Goal: Information Seeking & Learning: Learn about a topic

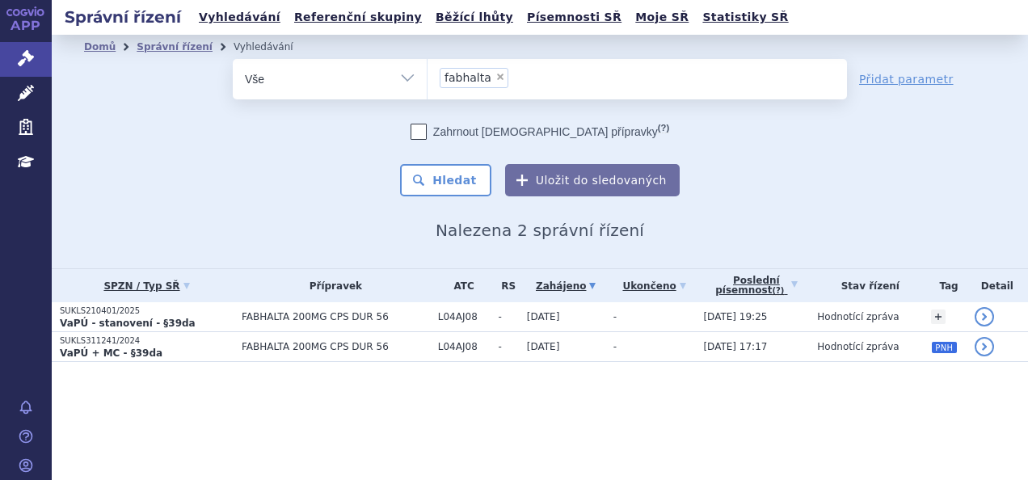
click at [495, 74] on span "×" at bounding box center [500, 77] width 10 height 10
click at [427, 74] on select "fabhalta" at bounding box center [427, 78] width 1 height 40
select select
click at [473, 78] on ul at bounding box center [636, 76] width 419 height 34
click at [427, 78] on select "fabhalta" at bounding box center [427, 78] width 1 height 40
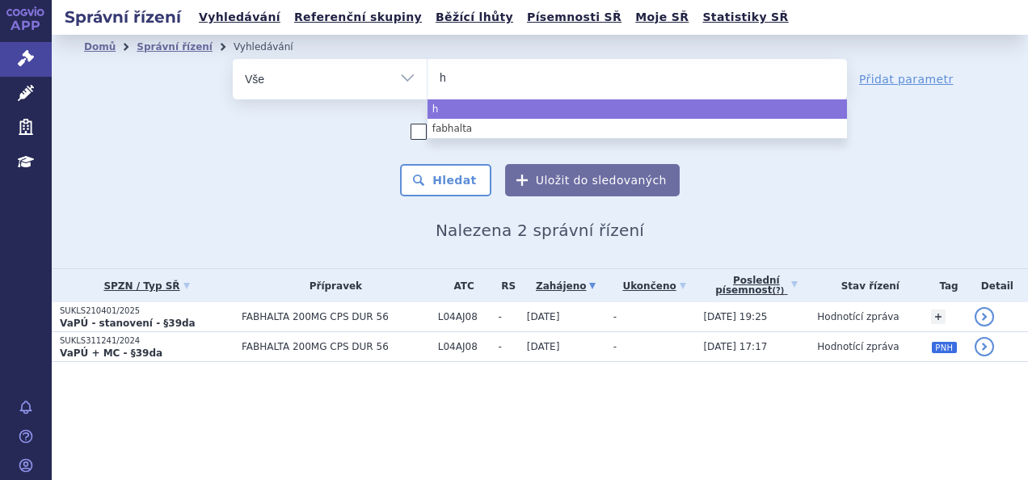
type input "hy"
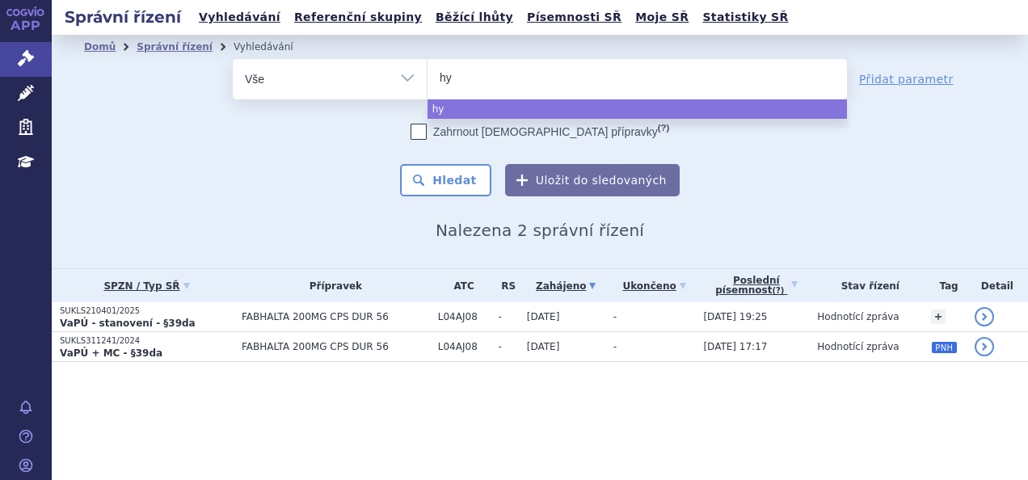
type input "hym"
type input "hympa"
type input "hympavz"
type input "hympavzi"
select select "hympavzi"
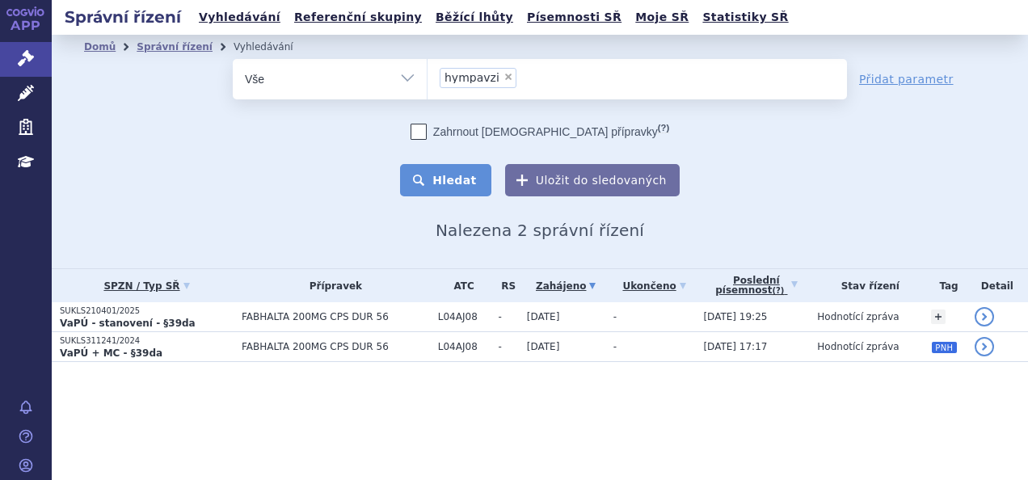
click at [471, 177] on button "Hledat" at bounding box center [445, 180] width 91 height 32
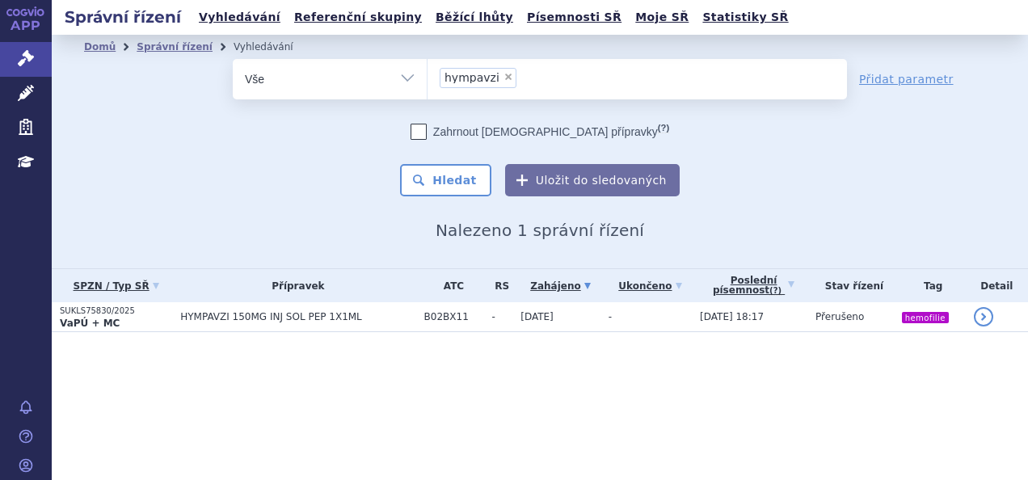
click at [145, 317] on p "VaPÚ + MC" at bounding box center [116, 323] width 112 height 13
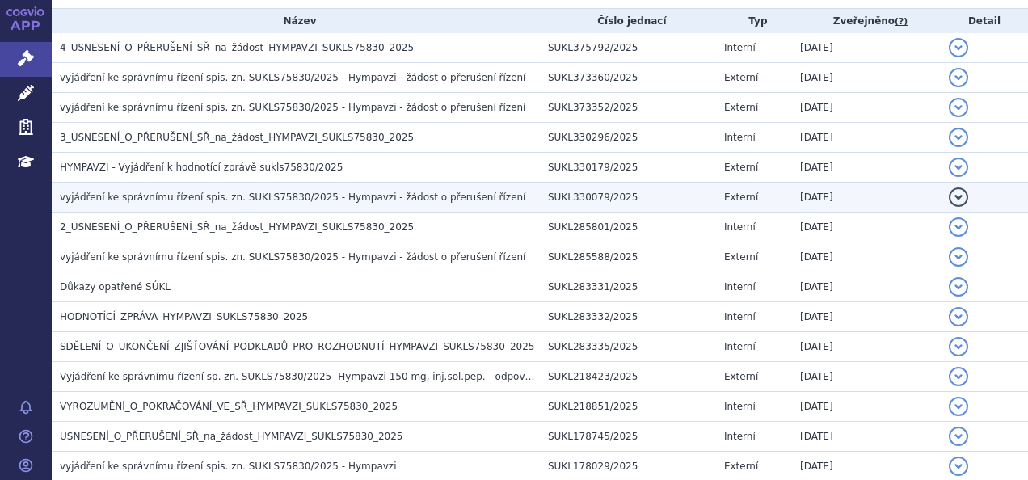
scroll to position [342, 0]
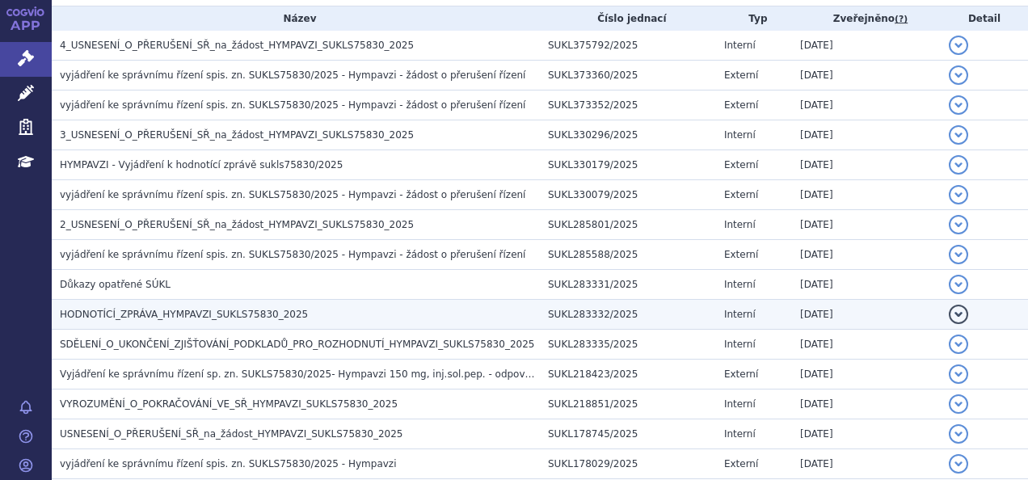
click at [231, 313] on span "HODNOTÍCÍ_ZPRÁVA_HYMPAVZI_SUKLS75830_2025" at bounding box center [184, 314] width 248 height 11
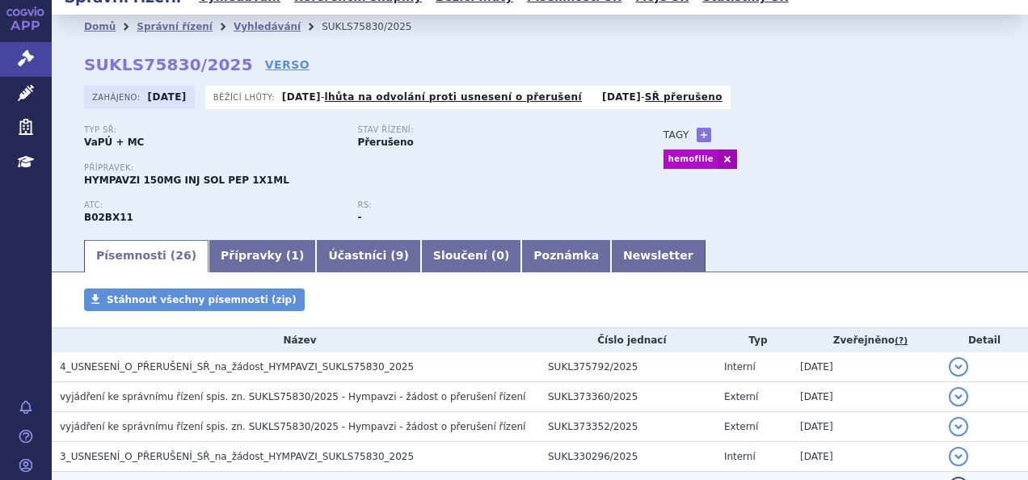
scroll to position [0, 0]
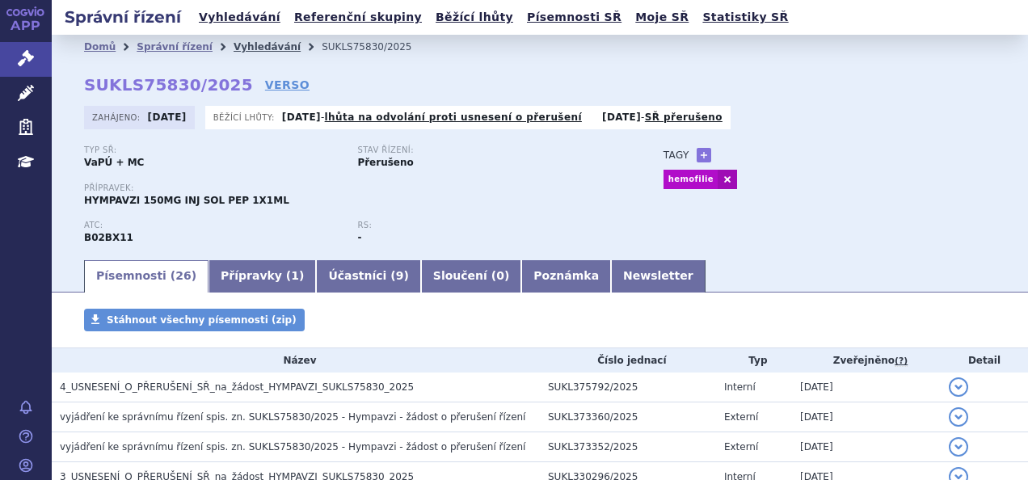
click at [247, 49] on link "Vyhledávání" at bounding box center [267, 46] width 67 height 11
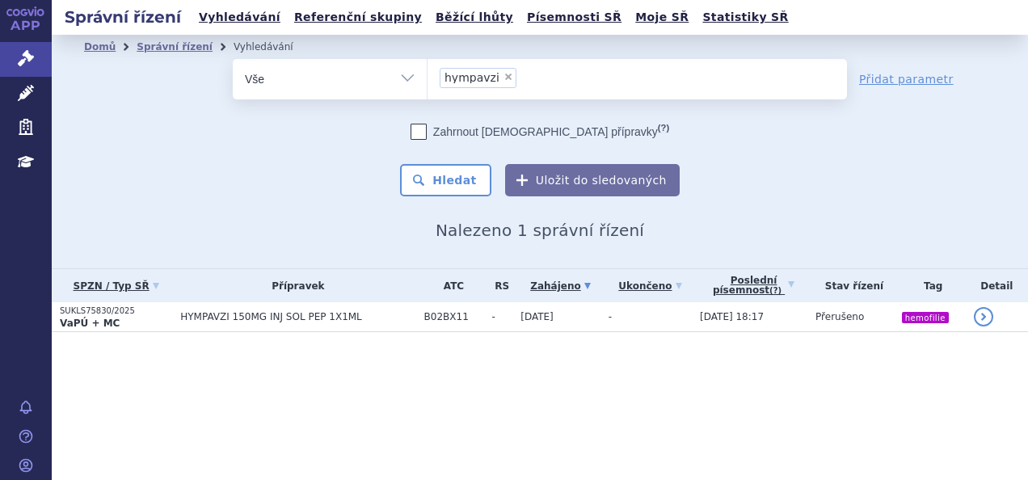
click at [503, 78] on span "×" at bounding box center [508, 77] width 10 height 10
click at [427, 78] on select "hympavzi" at bounding box center [427, 78] width 1 height 40
select select
type input "ta"
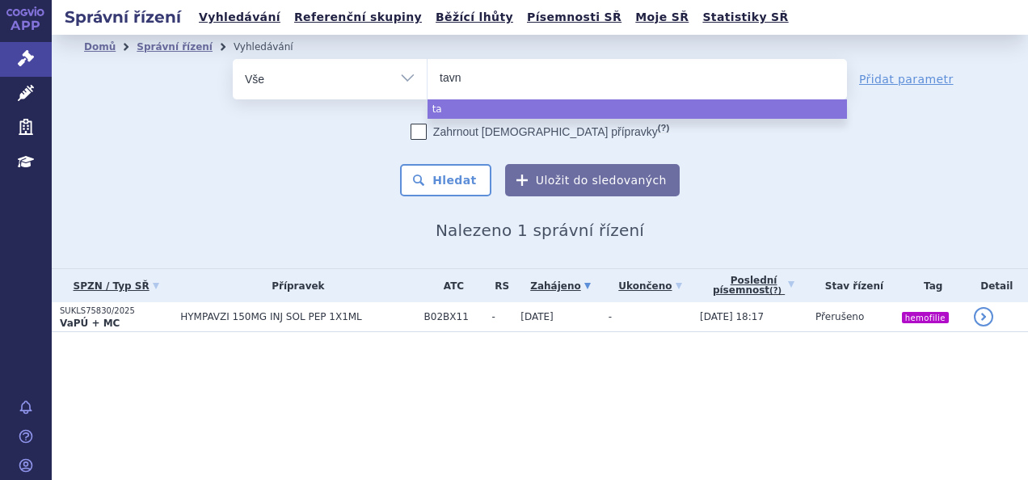
type input "tavne"
type input "tavneos"
select select "tavneos"
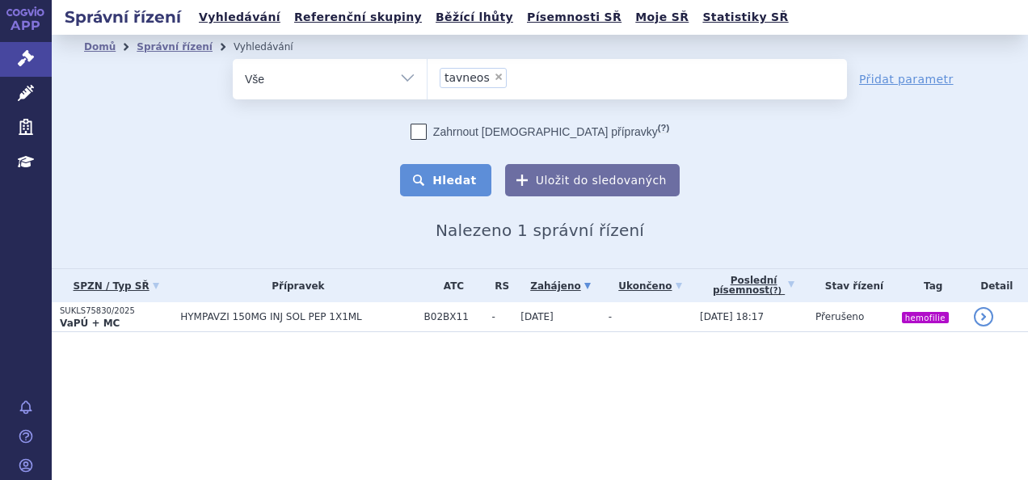
click at [423, 176] on button "Hledat" at bounding box center [445, 180] width 91 height 32
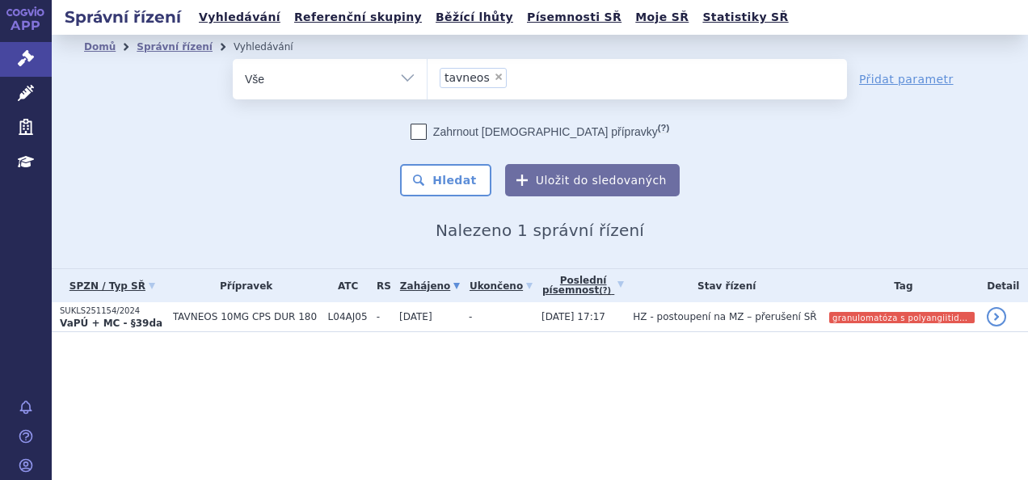
click at [136, 318] on strong "VaPÚ + MC - §39da" at bounding box center [111, 323] width 103 height 11
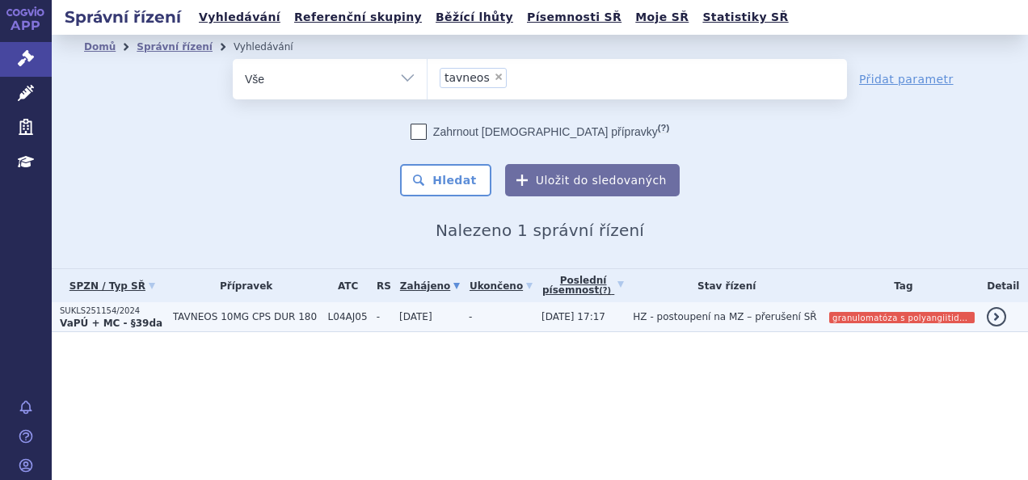
click at [150, 317] on p "VaPÚ + MC - §39da" at bounding box center [112, 323] width 105 height 13
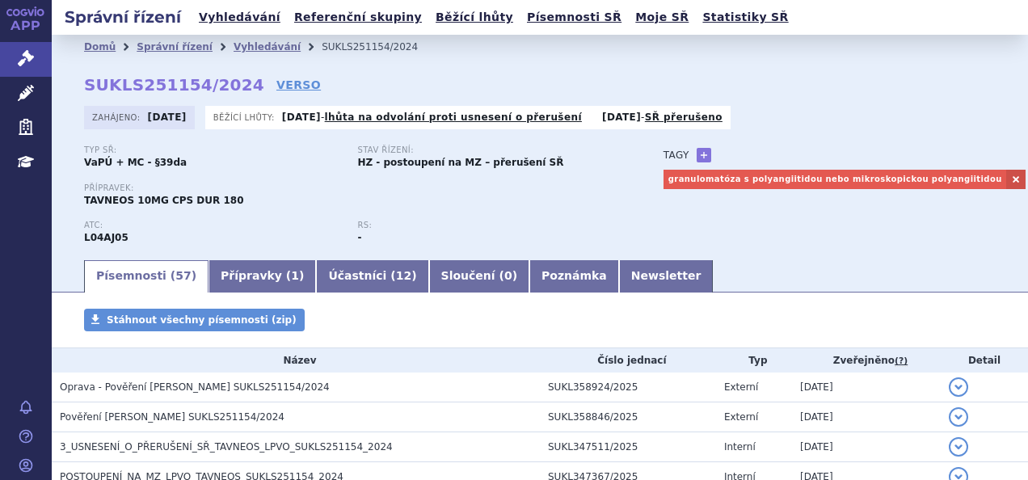
scroll to position [288, 0]
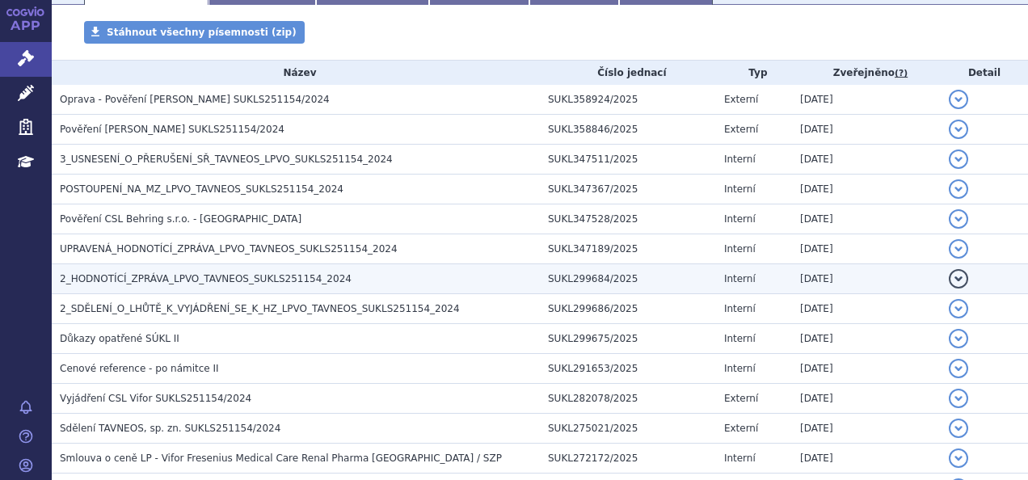
click at [295, 278] on span "2_HODNOTÍCÍ_ZPRÁVA_LPVO_TAVNEOS_SUKLS251154_2024" at bounding box center [206, 278] width 292 height 11
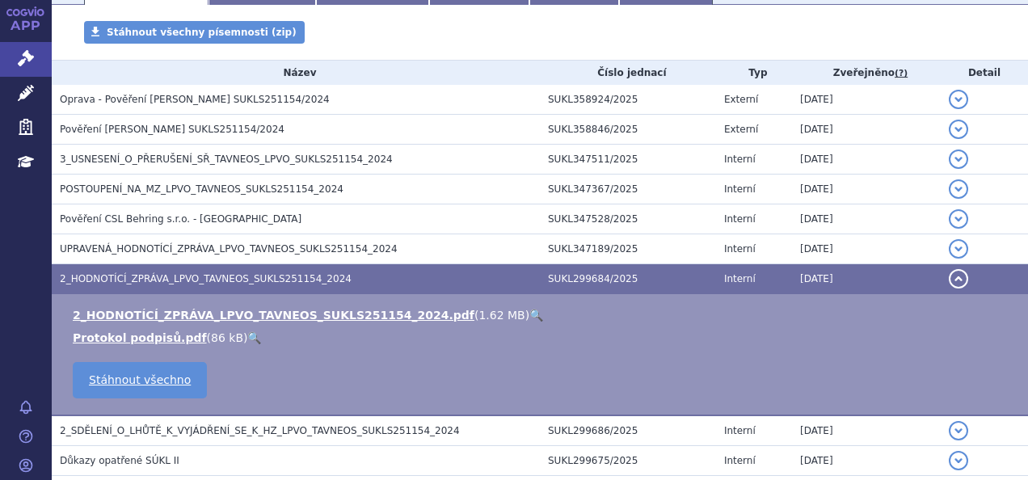
click at [529, 312] on link "🔍" at bounding box center [536, 315] width 14 height 13
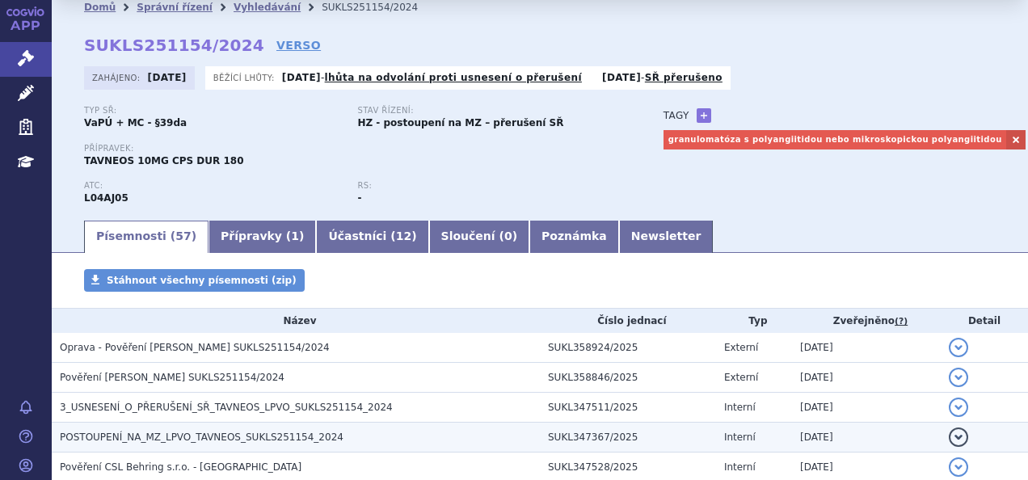
scroll to position [0, 0]
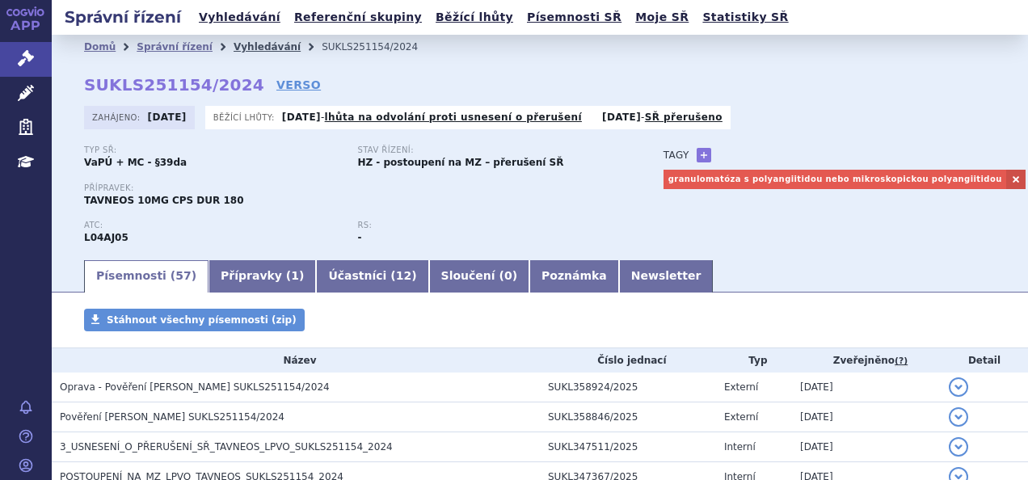
click at [256, 47] on link "Vyhledávání" at bounding box center [267, 46] width 67 height 11
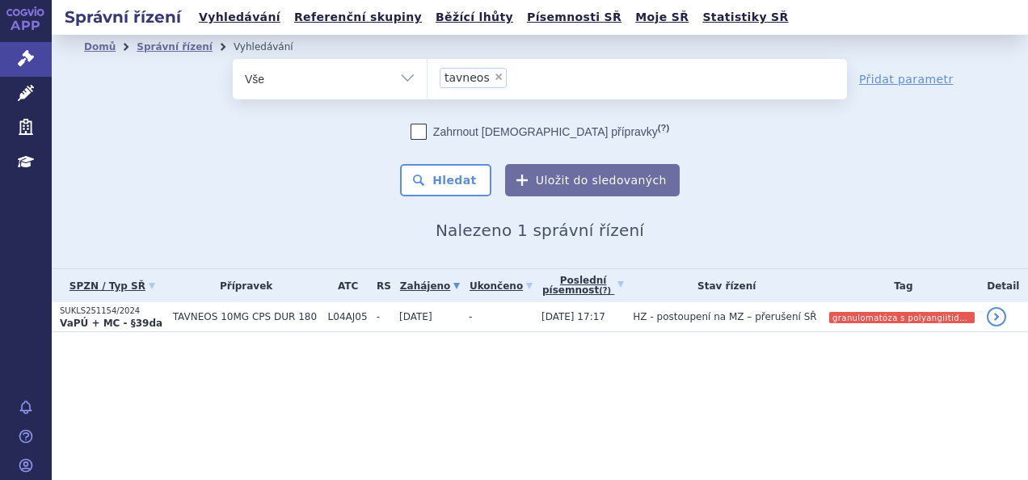
click at [494, 73] on span "×" at bounding box center [499, 77] width 10 height 10
click at [427, 73] on select "tavneos" at bounding box center [427, 78] width 1 height 40
select select
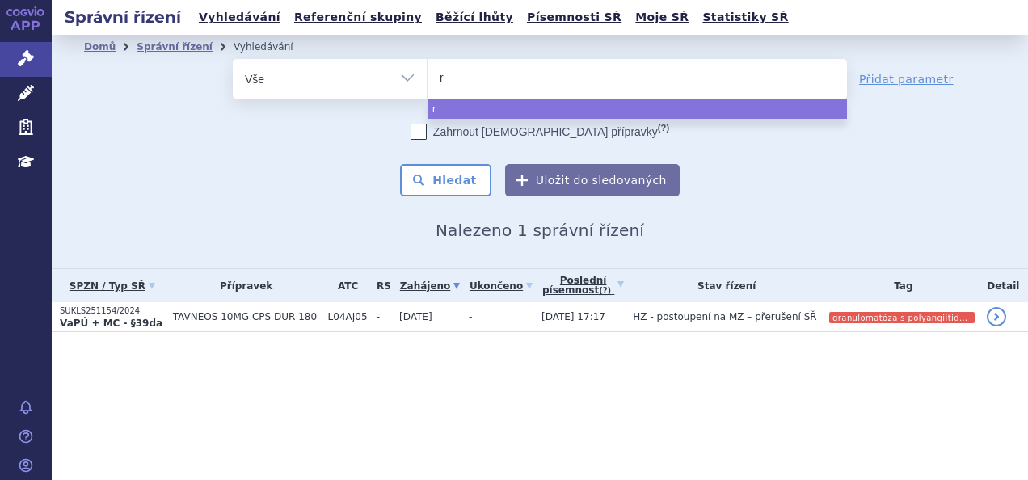
type input "ry"
type input "ryb"
type input "rybe"
type input "rybel"
type input "rybels"
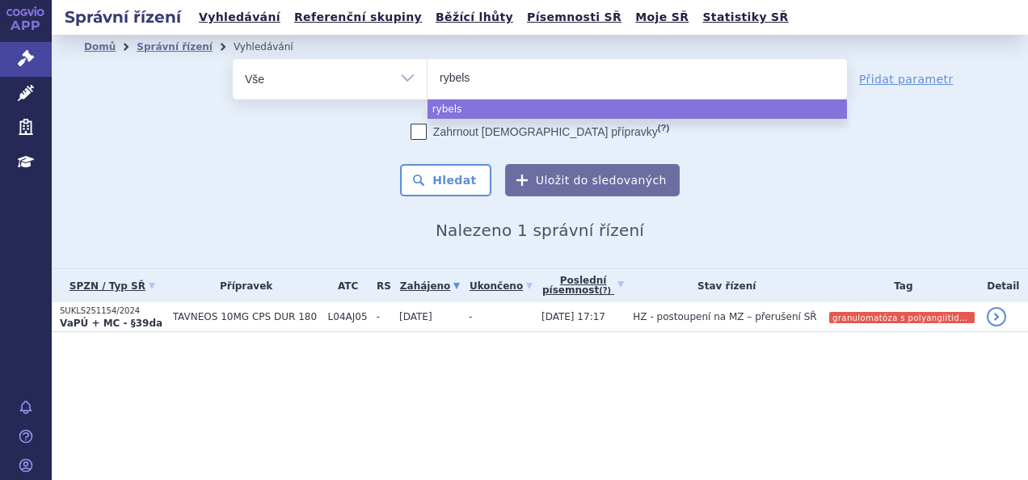
type input "rybelsu"
type input "[MEDICAL_DATA]"
select select "[MEDICAL_DATA]"
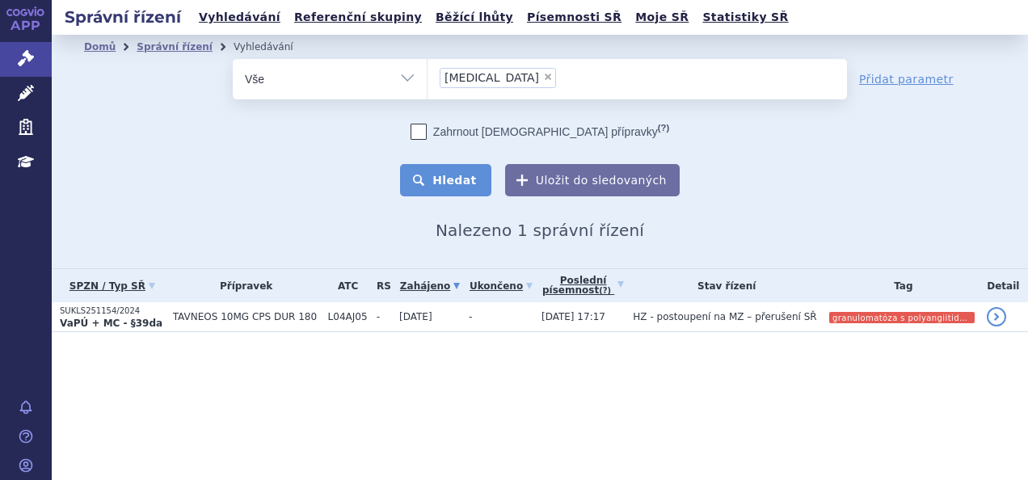
click at [432, 191] on button "Hledat" at bounding box center [445, 180] width 91 height 32
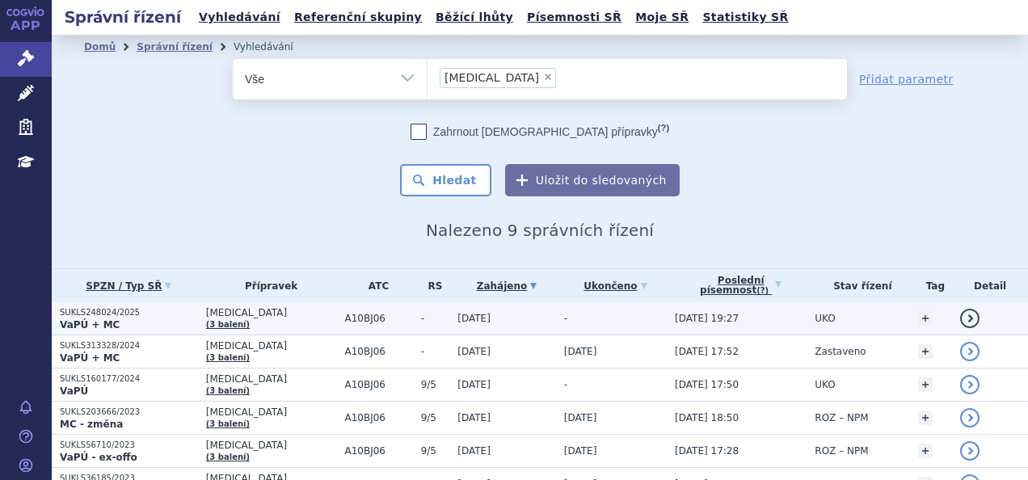
click at [413, 309] on td "-" at bounding box center [431, 318] width 37 height 33
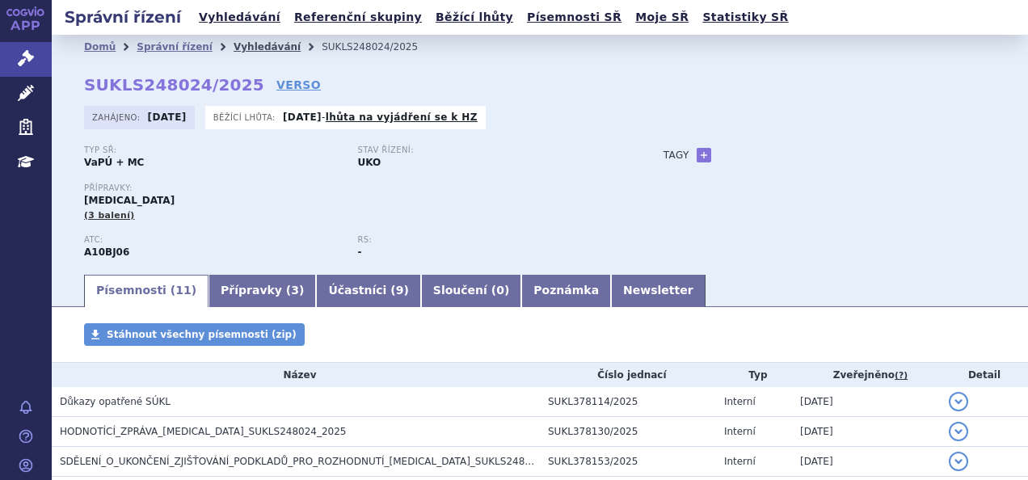
click at [241, 45] on link "Vyhledávání" at bounding box center [267, 46] width 67 height 11
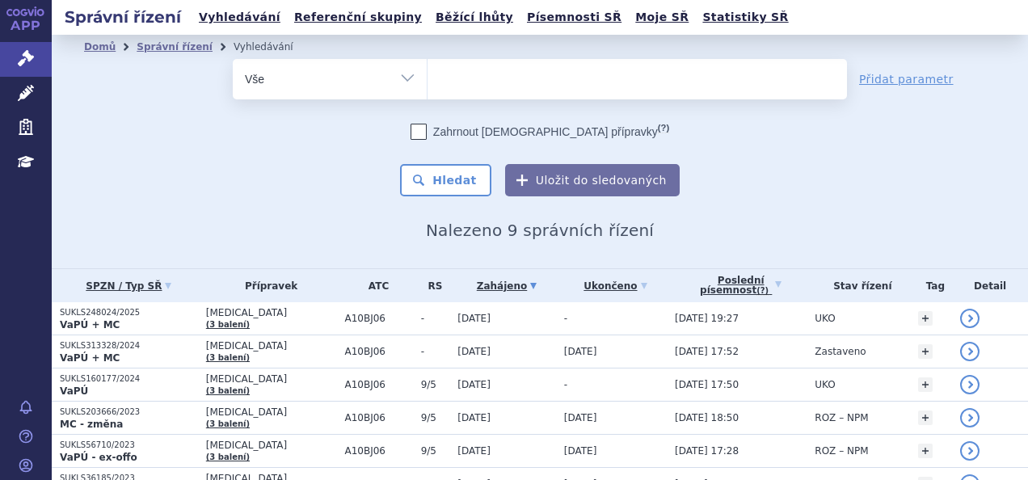
select select
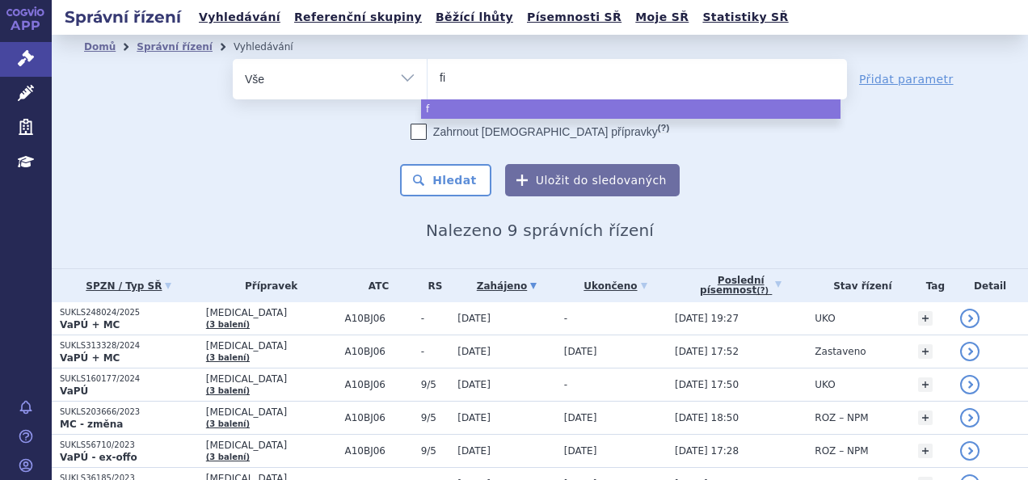
type input "fil"
type input "fils"
type input "filsuv"
type input "filsuve"
type input "filsuvez"
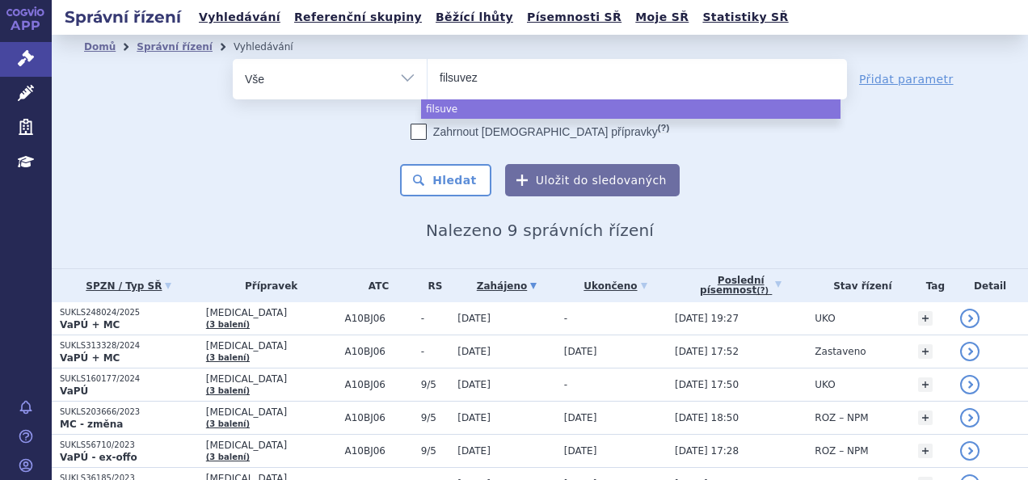
select select "filsuvez"
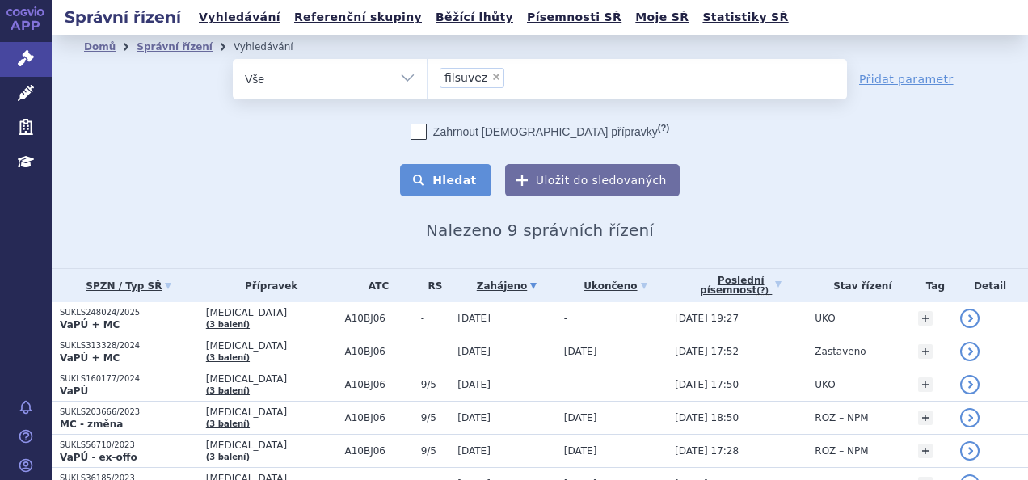
click at [444, 187] on button "Hledat" at bounding box center [445, 180] width 91 height 32
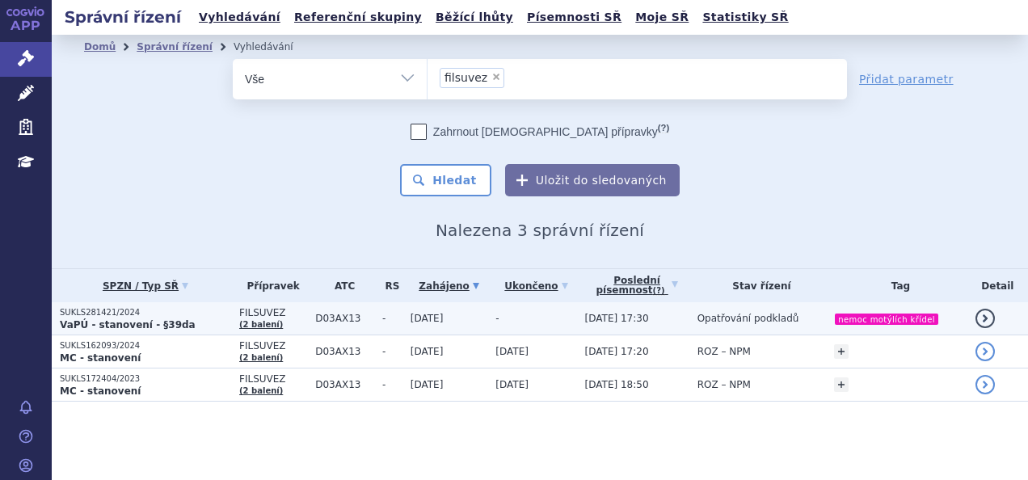
click at [197, 322] on p "VaPÚ - stanovení - §39da" at bounding box center [145, 324] width 171 height 13
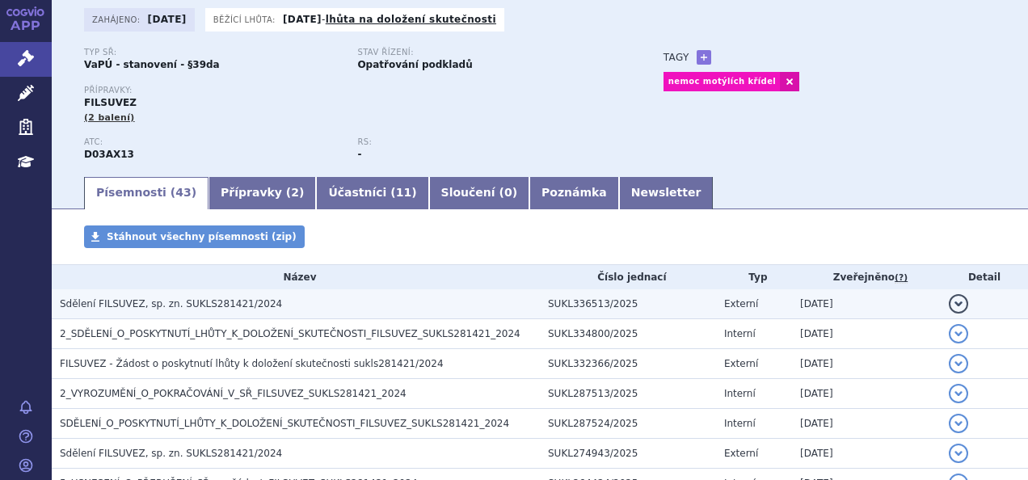
scroll to position [99, 0]
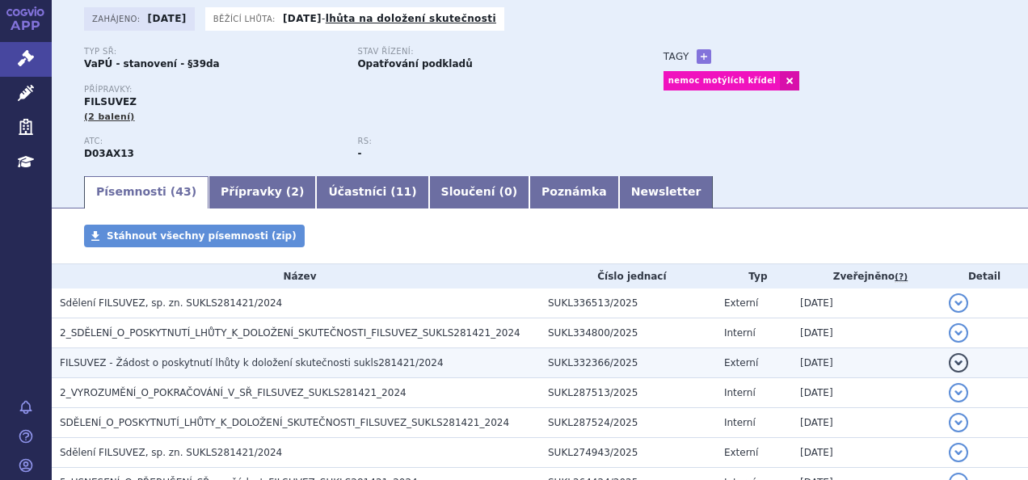
click at [341, 351] on td "FILSUVEZ - Žádost o poskytnutí lhůty k doložení skutečnosti sukls281421/2024" at bounding box center [296, 363] width 488 height 30
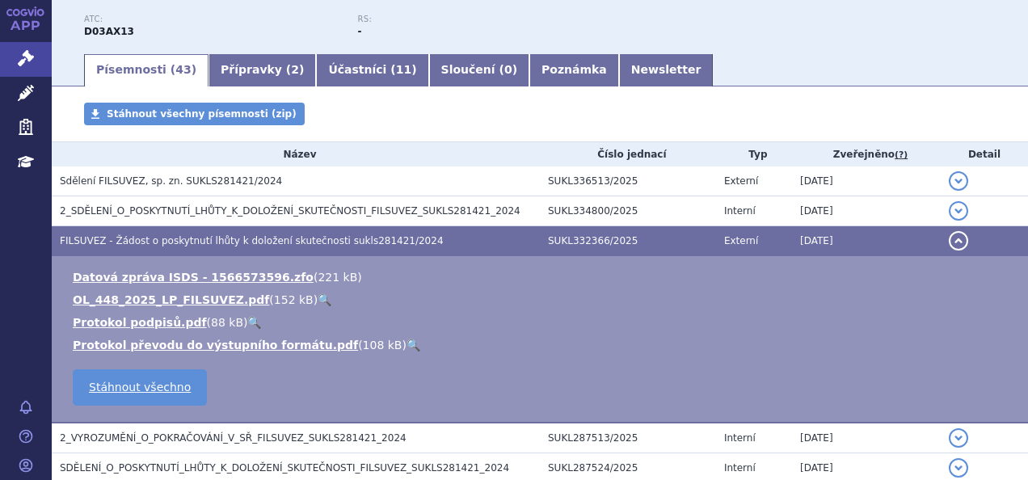
scroll to position [229, 0]
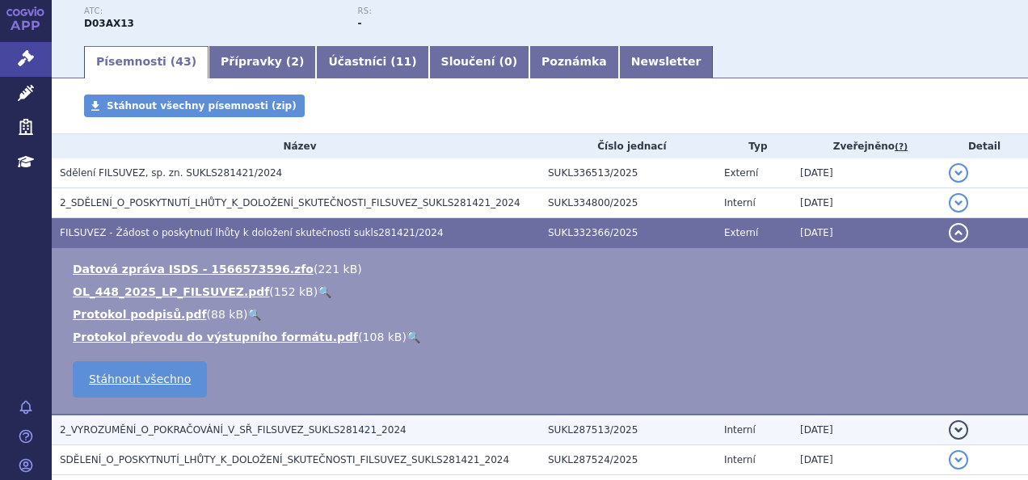
click at [248, 417] on td "2_VYROZUMĚNÍ_O_POKRAČOVÁNÍ_V_SŘ_FILSUVEZ_SUKLS281421_2024" at bounding box center [296, 429] width 488 height 31
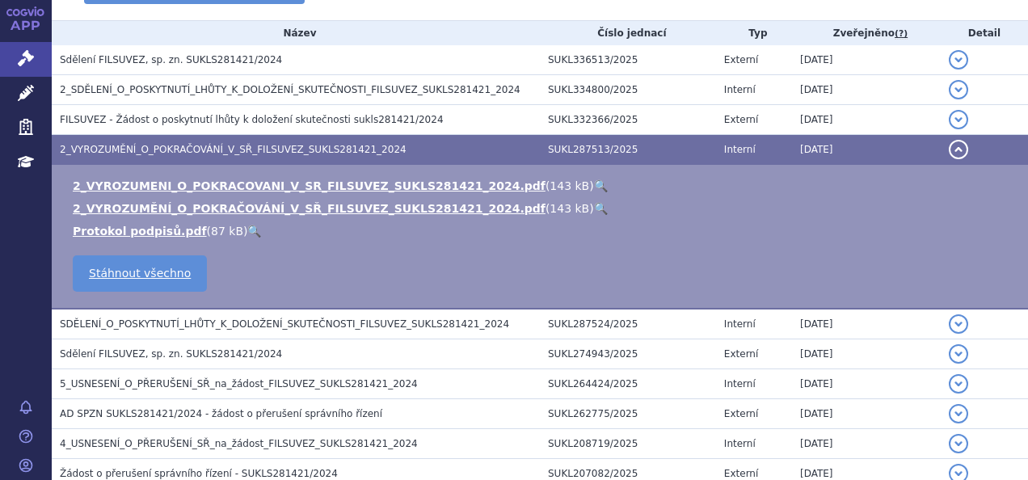
scroll to position [343, 0]
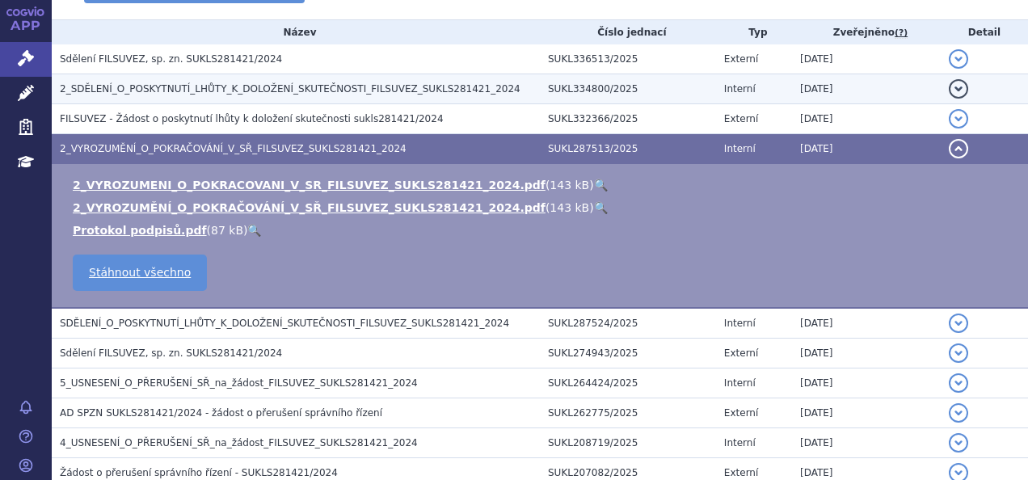
click at [301, 78] on td "2_SDĚLENÍ_O_POSKYTNUTÍ_LHŮTY_K_DOLOŽENÍ_SKUTEČNOSTI_FILSUVEZ_SUKLS281421_2024" at bounding box center [296, 89] width 488 height 30
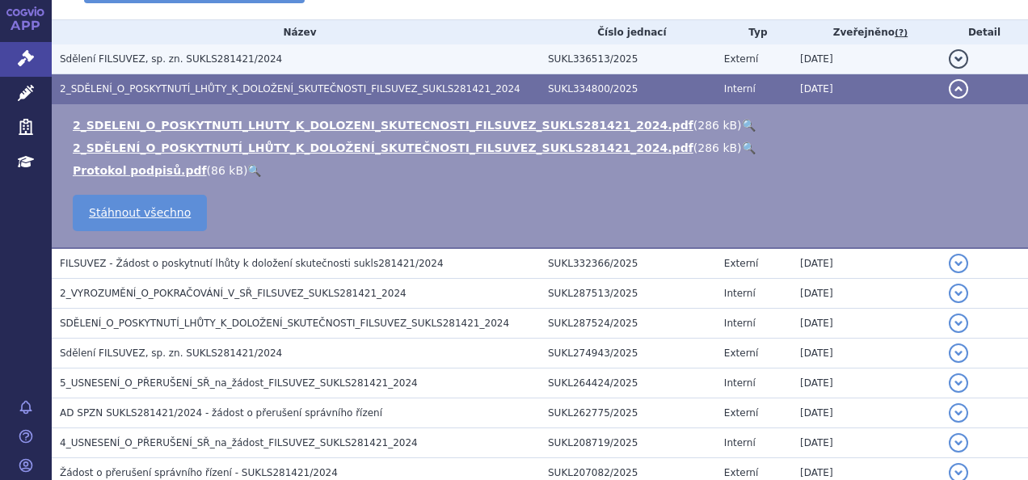
click at [254, 57] on h3 "Sdělení FILSUVEZ, sp. zn. SUKLS281421/2024" at bounding box center [300, 59] width 480 height 16
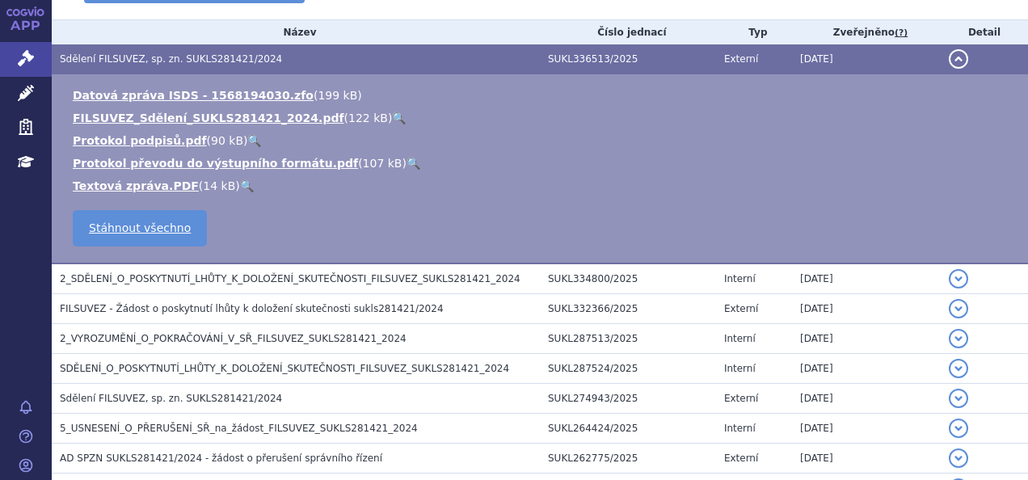
scroll to position [0, 0]
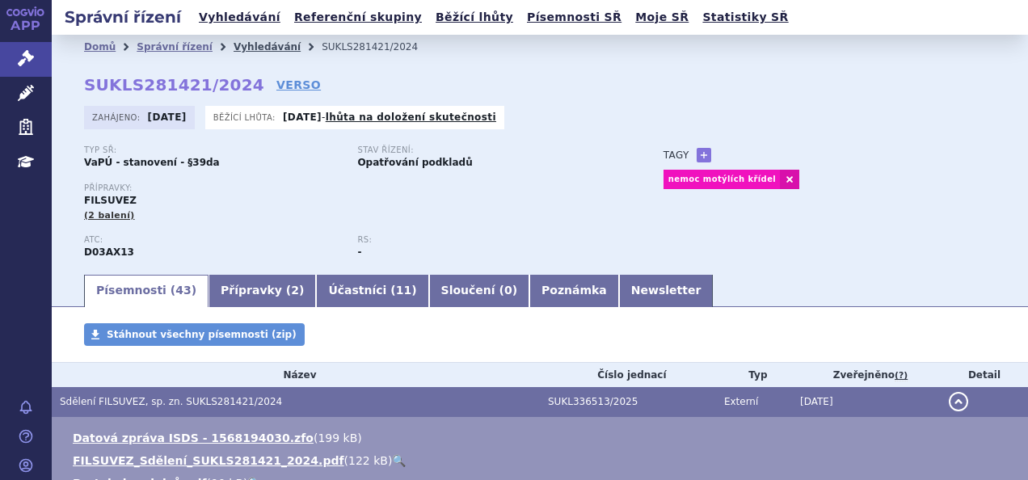
click at [241, 50] on link "Vyhledávání" at bounding box center [267, 46] width 67 height 11
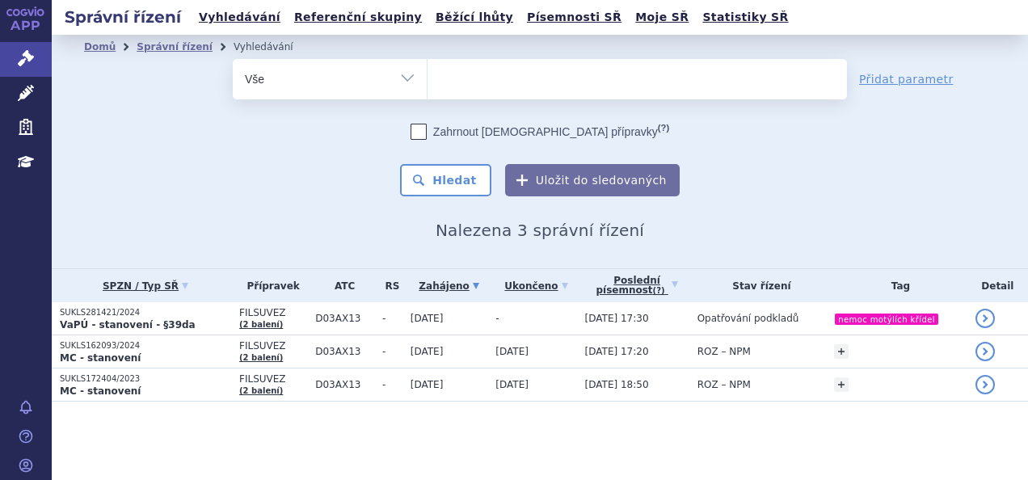
select select
click at [490, 75] on ul at bounding box center [636, 76] width 419 height 34
click at [427, 75] on select "filsuvez" at bounding box center [427, 78] width 1 height 40
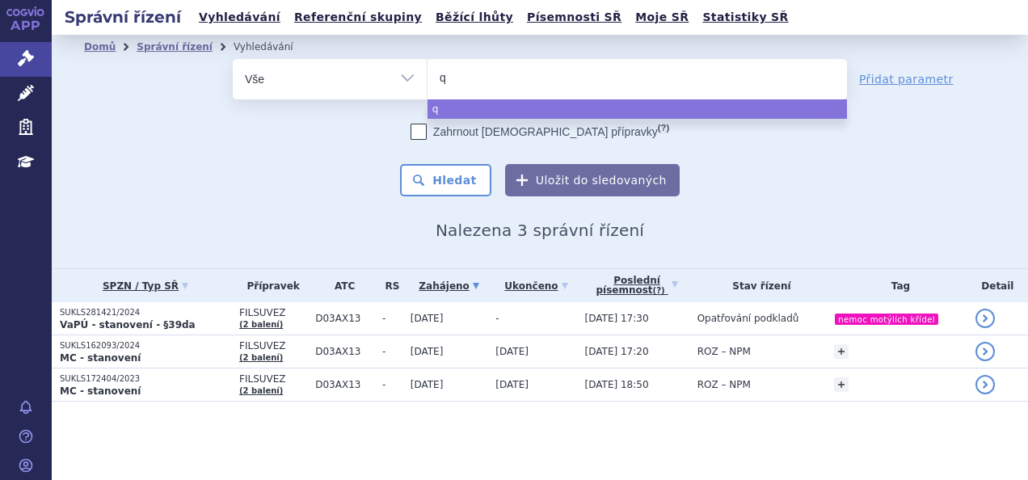
type input "qa"
type input "qals"
type input "qalsod"
type input "qalsody"
select select "qalsody"
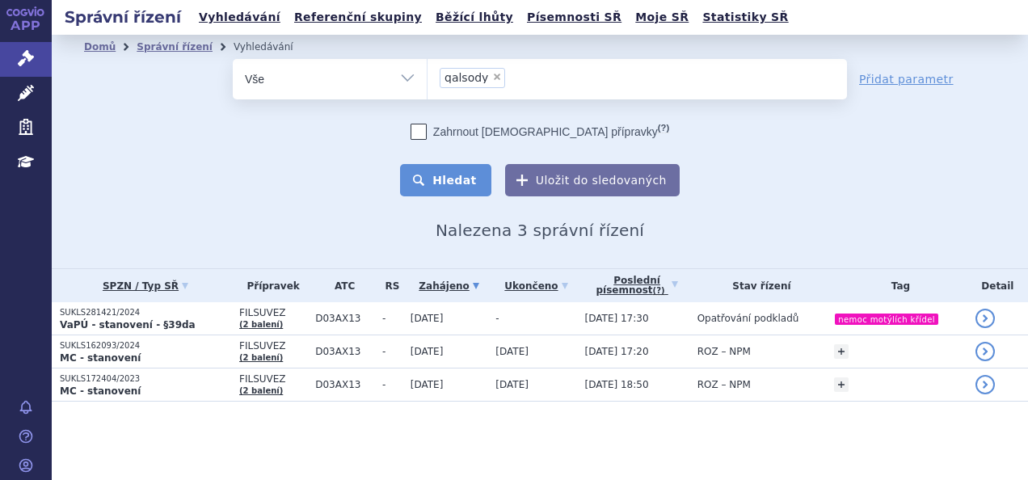
click at [454, 175] on button "Hledat" at bounding box center [445, 180] width 91 height 32
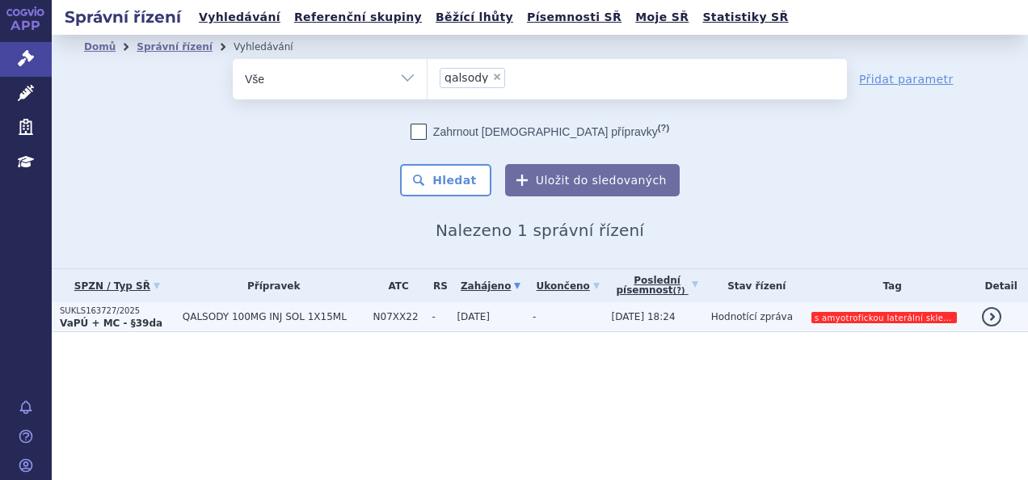
click at [141, 318] on strong "VaPÚ + MC - §39da" at bounding box center [111, 323] width 103 height 11
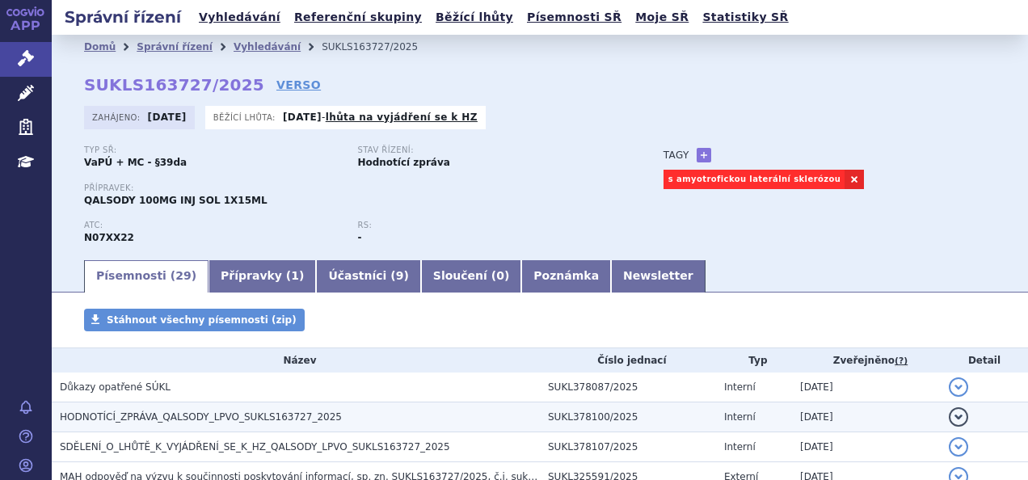
click at [184, 423] on h3 "HODNOTÍCÍ_ZPRÁVA_QALSODY_LPVO_SUKLS163727_2025" at bounding box center [300, 417] width 480 height 16
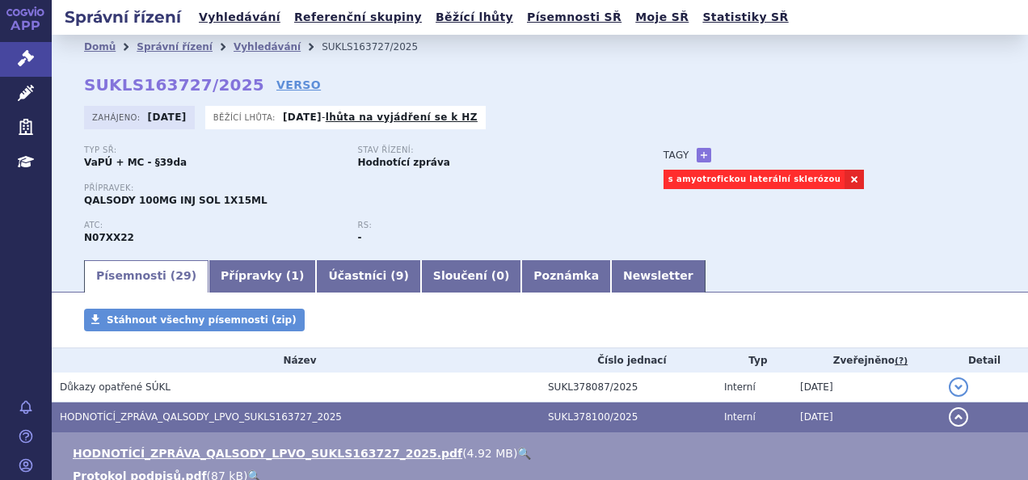
click at [517, 451] on link "🔍" at bounding box center [524, 453] width 14 height 13
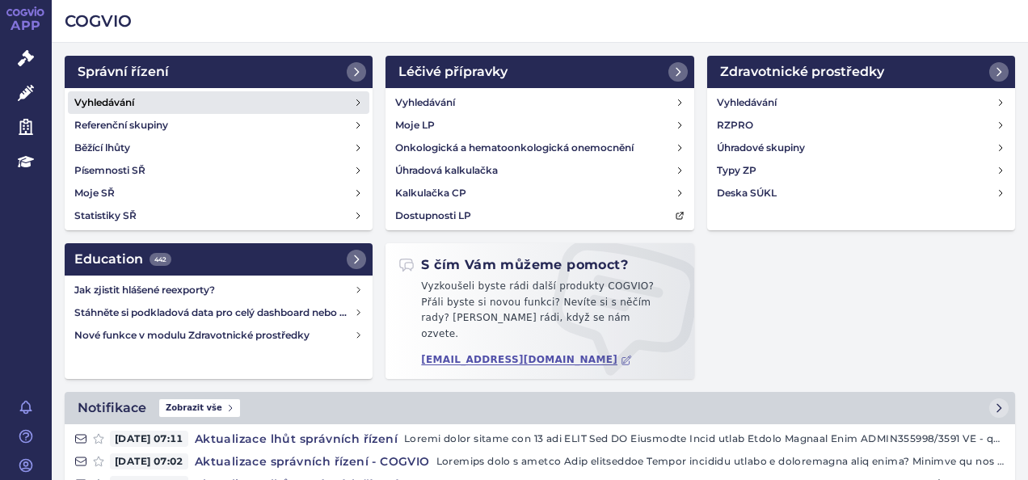
click at [234, 99] on link "Vyhledávání" at bounding box center [218, 102] width 301 height 23
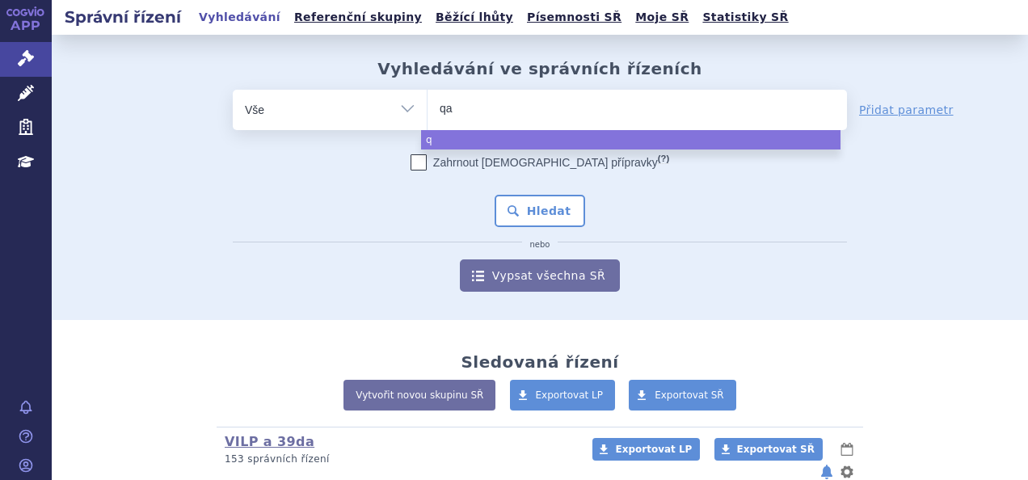
type input "qal"
type input "qals"
type input "qalso"
type input "qalsod"
type input "qalsody"
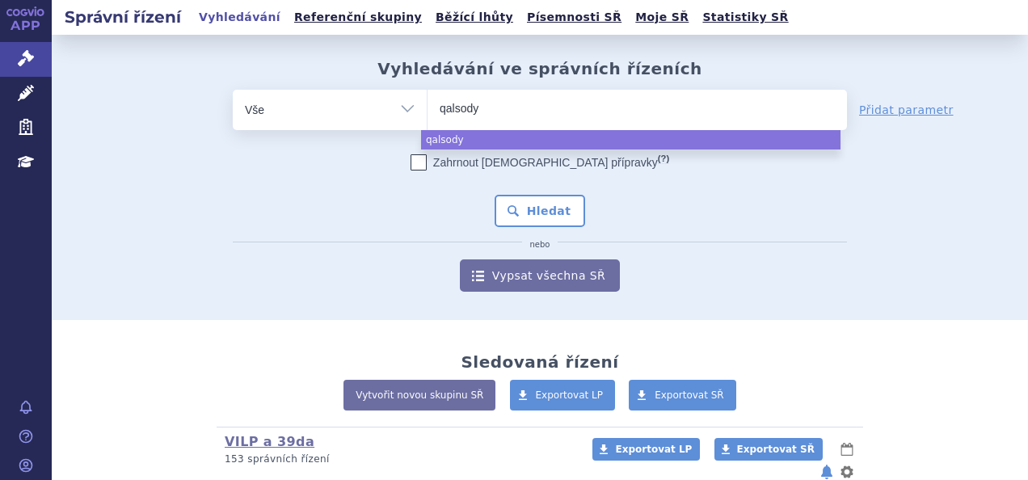
select select "qalsody"
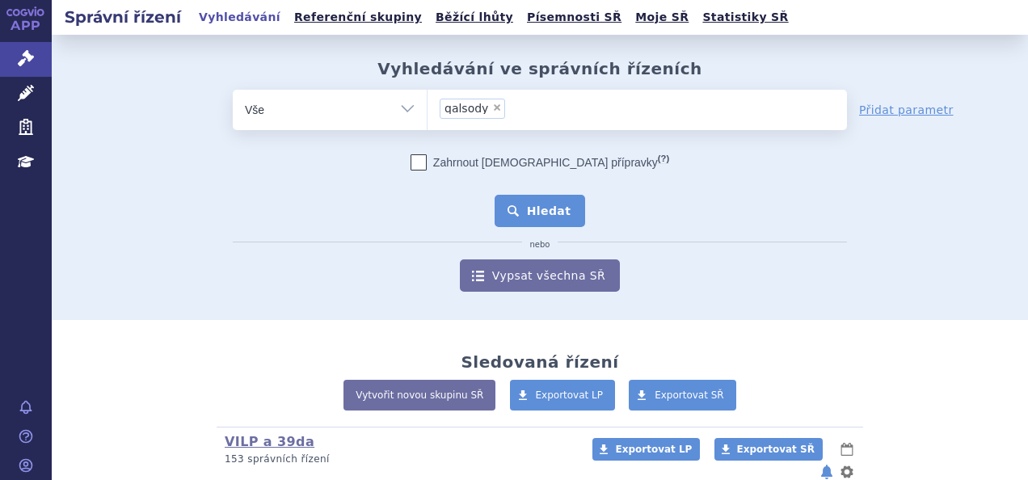
click at [524, 215] on button "Hledat" at bounding box center [539, 211] width 91 height 32
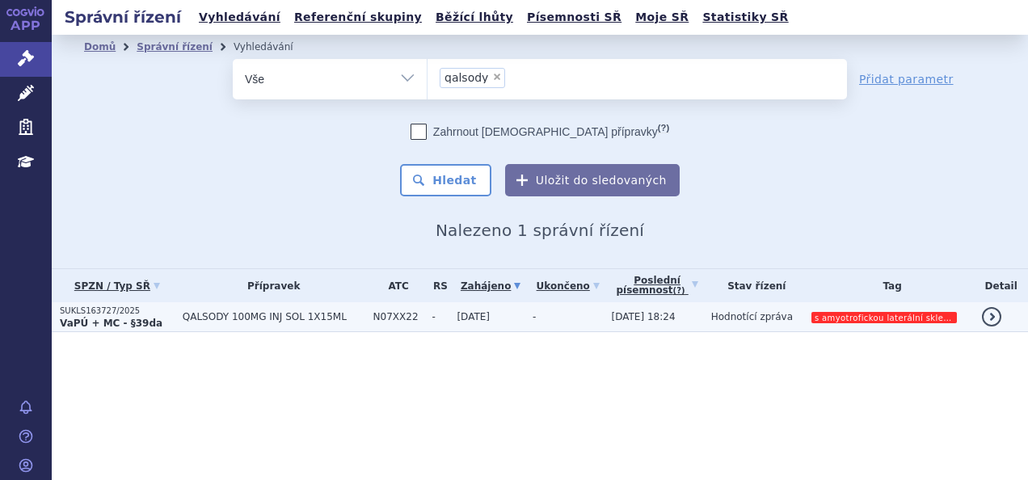
click at [315, 315] on span "QALSODY 100MG INJ SOL 1X15ML" at bounding box center [274, 316] width 183 height 11
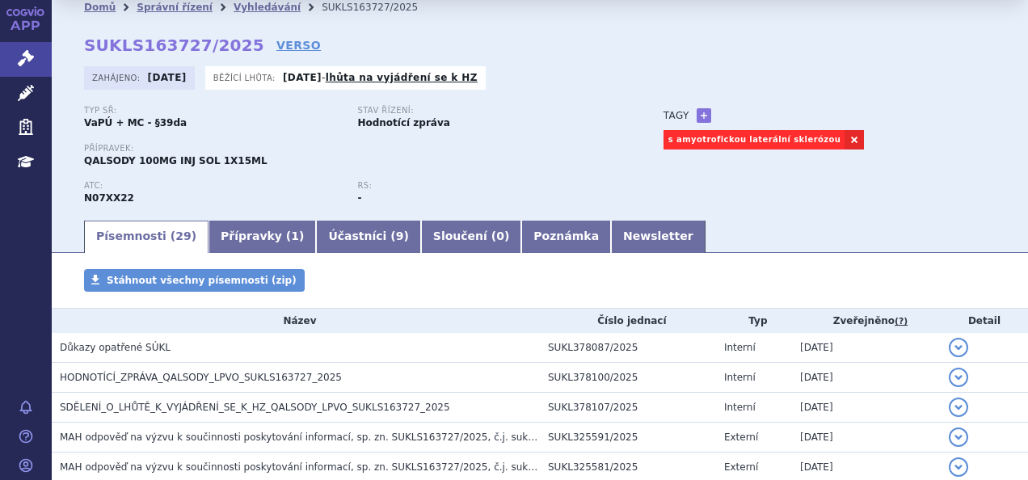
scroll to position [39, 0]
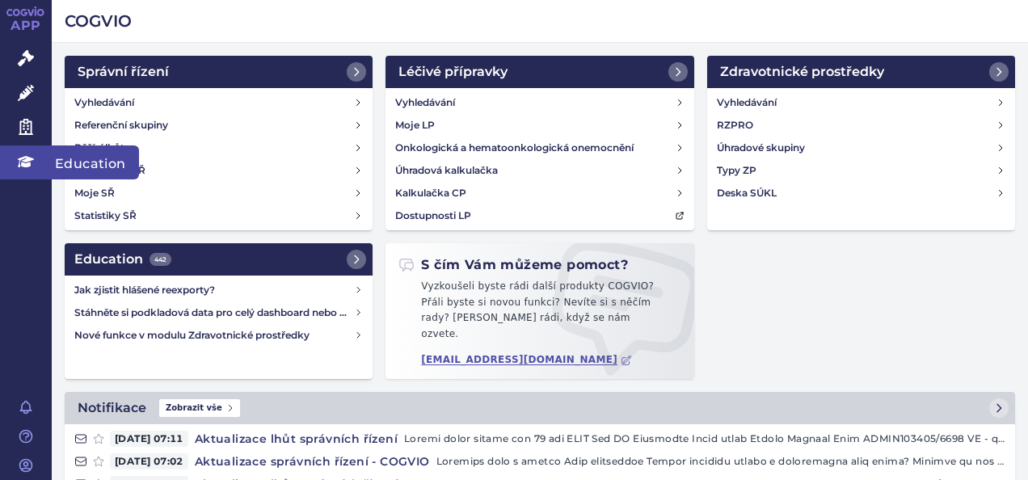
click at [16, 162] on link "Education" at bounding box center [26, 162] width 52 height 34
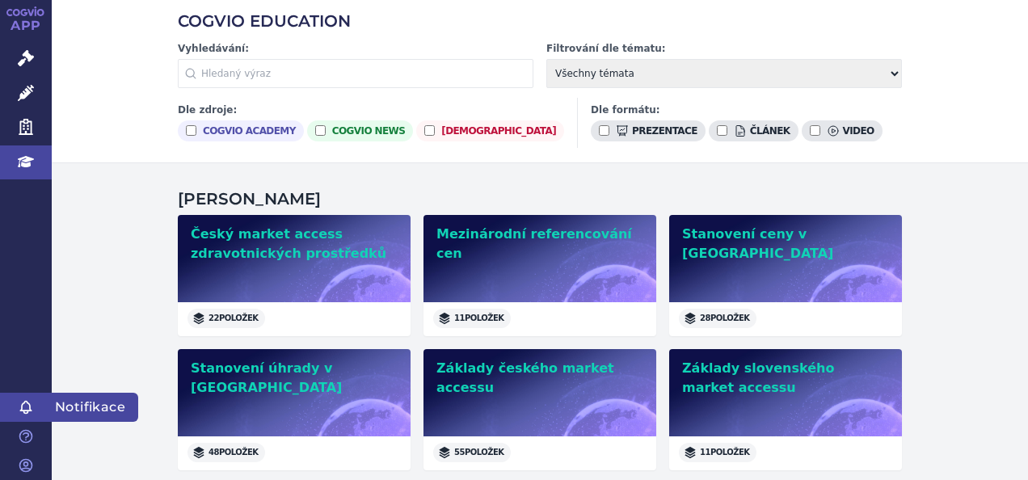
click at [32, 406] on icon at bounding box center [26, 407] width 16 height 16
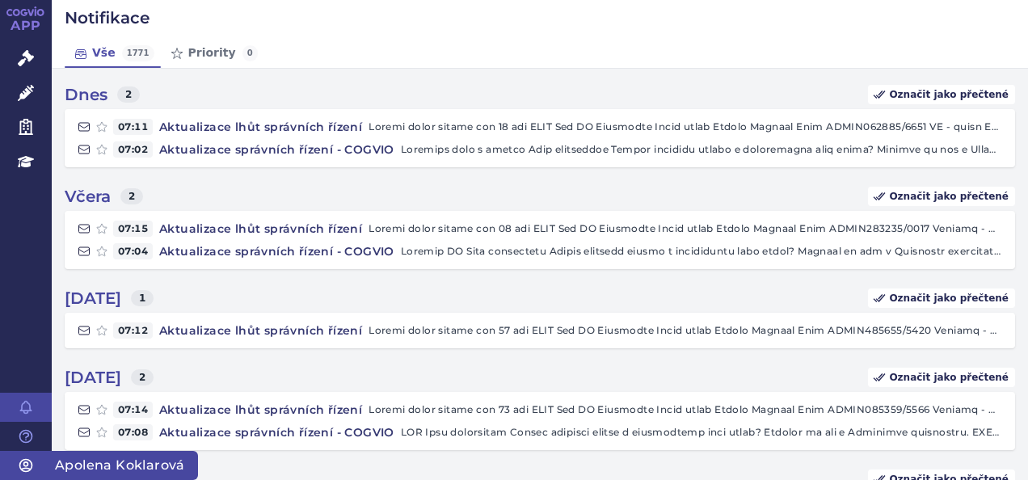
click at [26, 465] on icon at bounding box center [26, 466] width 12 height 12
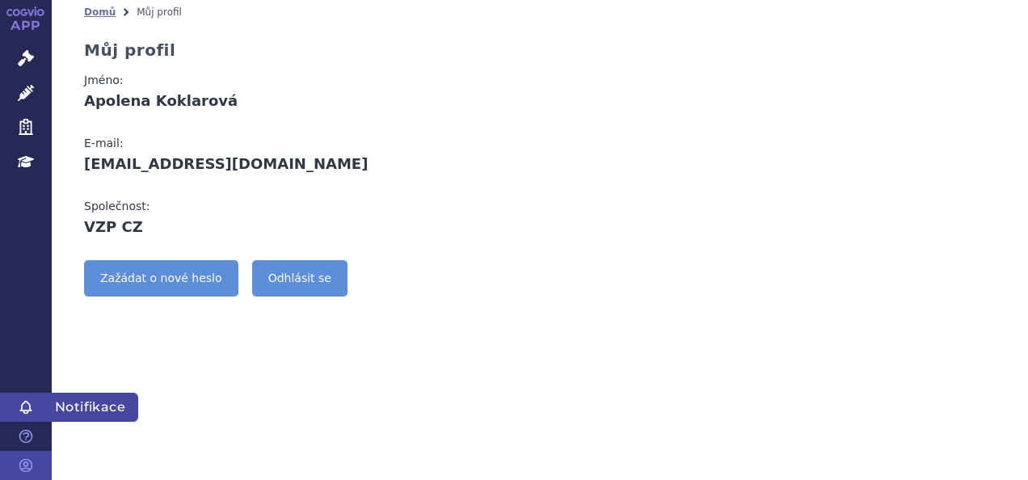
click at [24, 413] on icon at bounding box center [25, 408] width 11 height 12
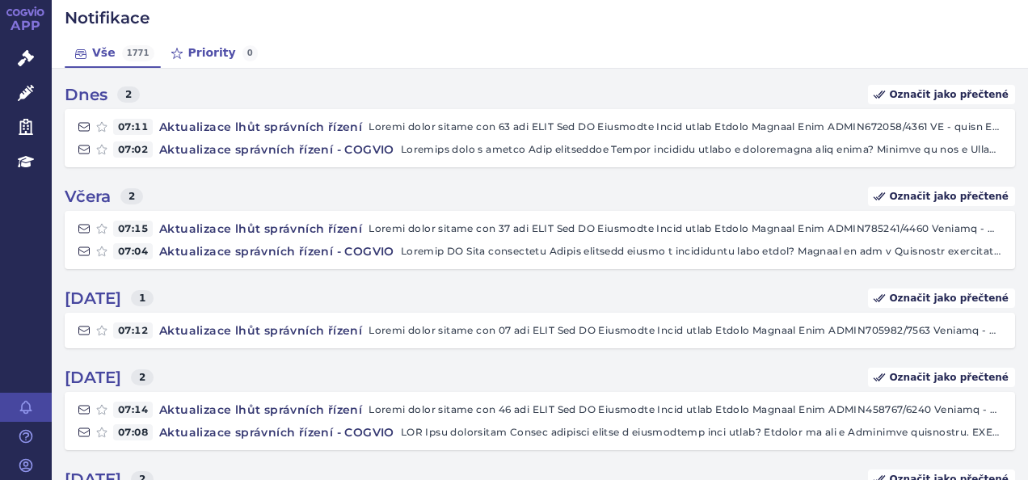
click at [189, 60] on link "Priority 0" at bounding box center [212, 53] width 103 height 29
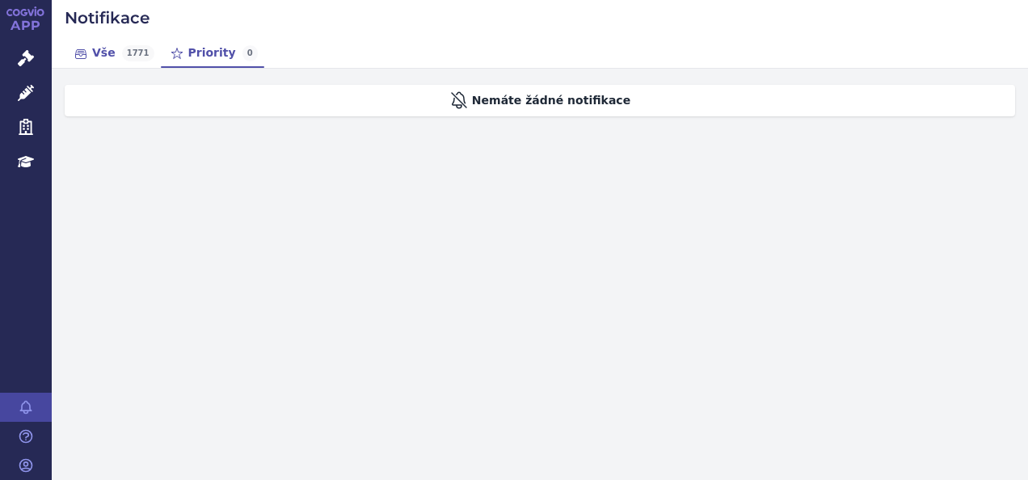
click at [103, 47] on link "Vše 1771" at bounding box center [113, 53] width 96 height 29
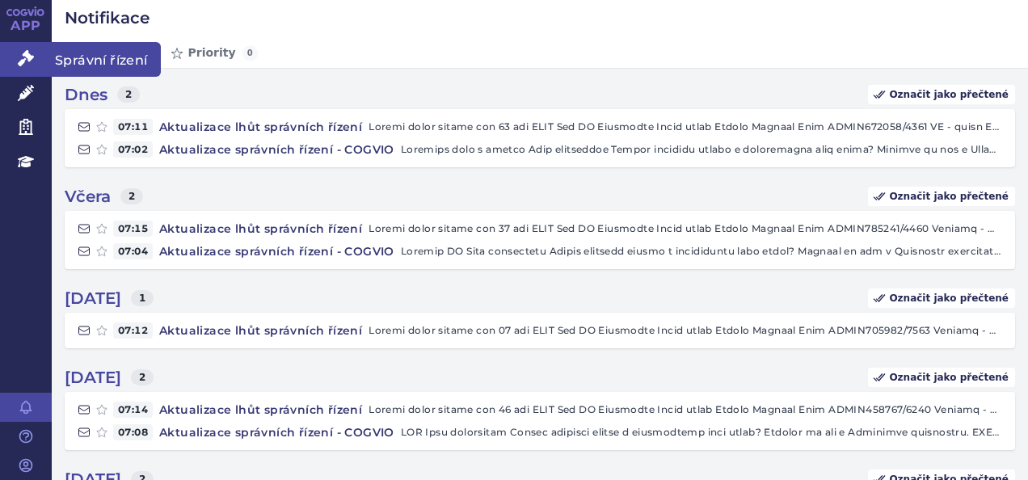
drag, startPoint x: 144, startPoint y: 21, endPoint x: 21, endPoint y: 53, distance: 127.0
click at [21, 53] on icon at bounding box center [26, 58] width 16 height 16
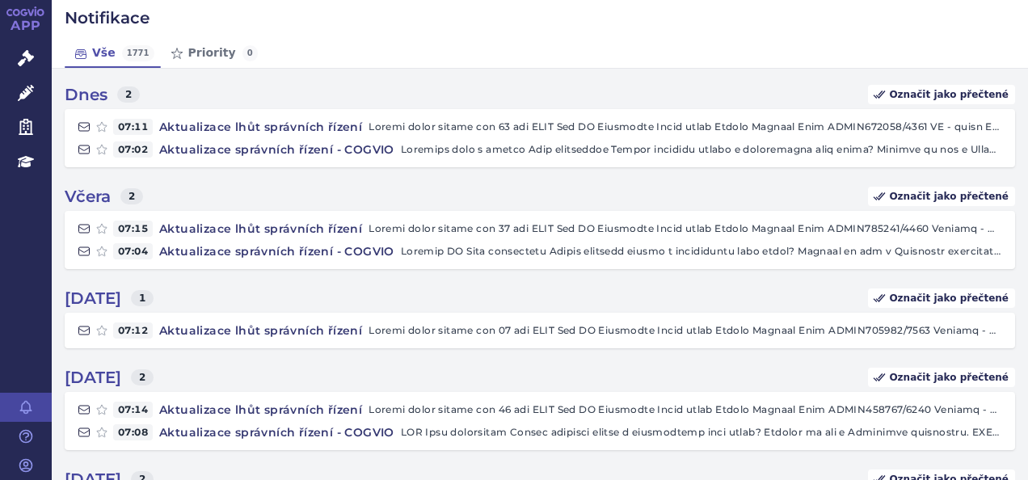
click at [15, 29] on link "APP" at bounding box center [26, 21] width 52 height 42
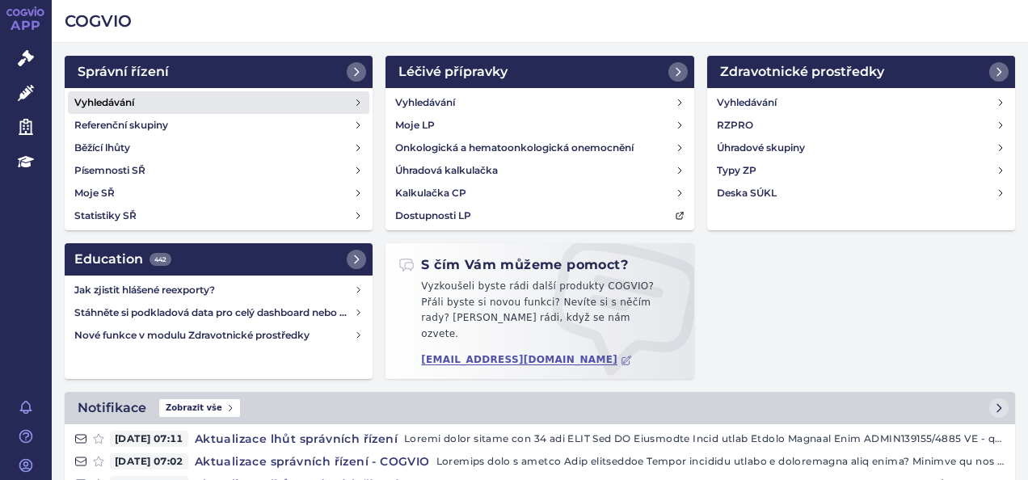
click at [320, 103] on link "Vyhledávání" at bounding box center [218, 102] width 301 height 23
click at [353, 100] on icon at bounding box center [358, 103] width 10 height 10
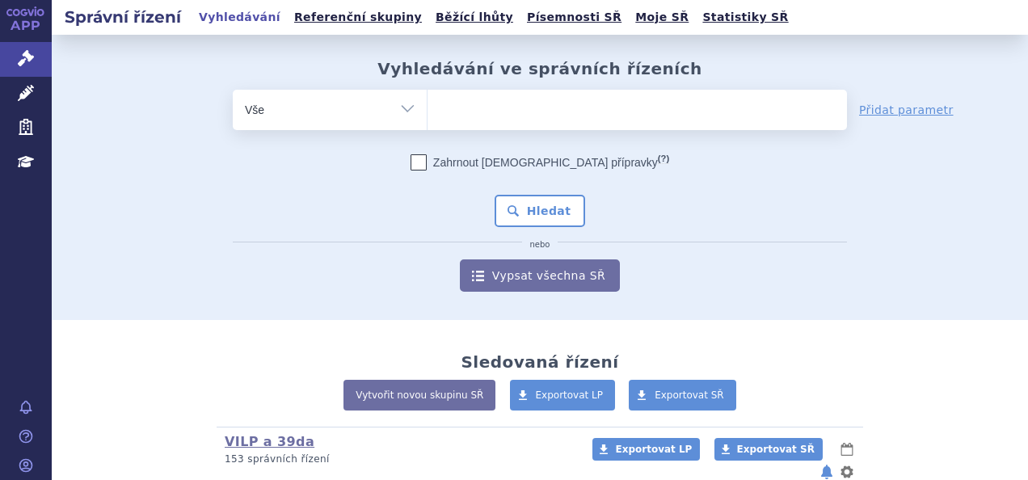
click at [471, 109] on ul at bounding box center [636, 107] width 419 height 34
click at [427, 109] on select at bounding box center [427, 109] width 1 height 40
type input "ta"
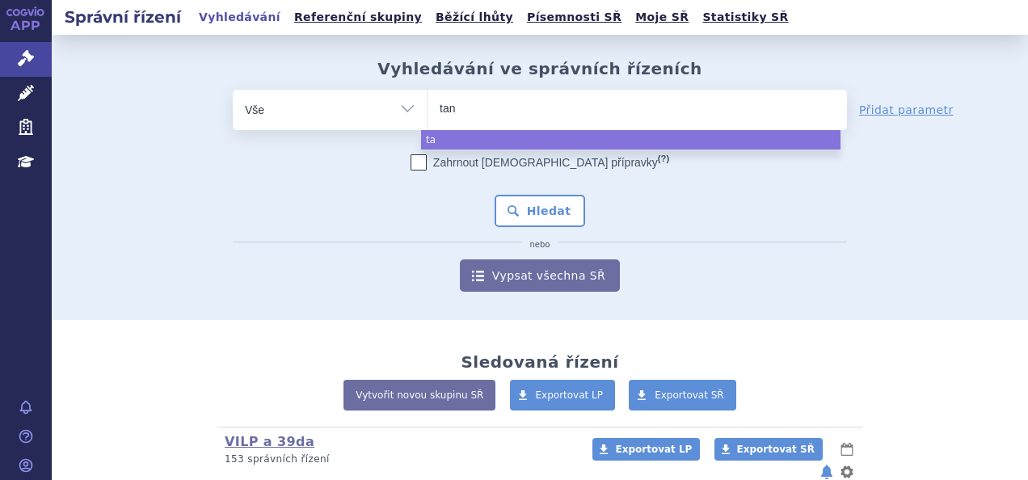
type input "tanv"
type input "tanvoe"
type input "tanvoes"
select select "tanvoes"
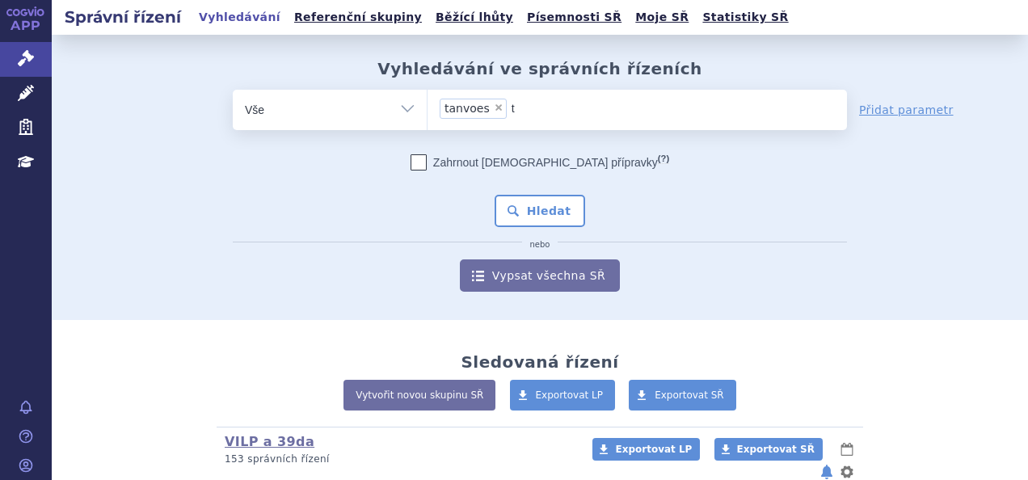
type input "ta"
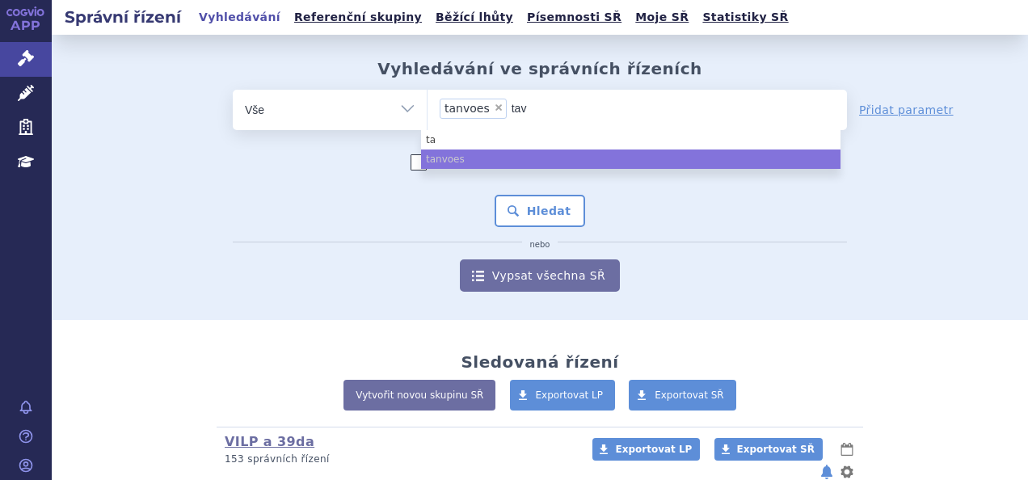
type input "tavn"
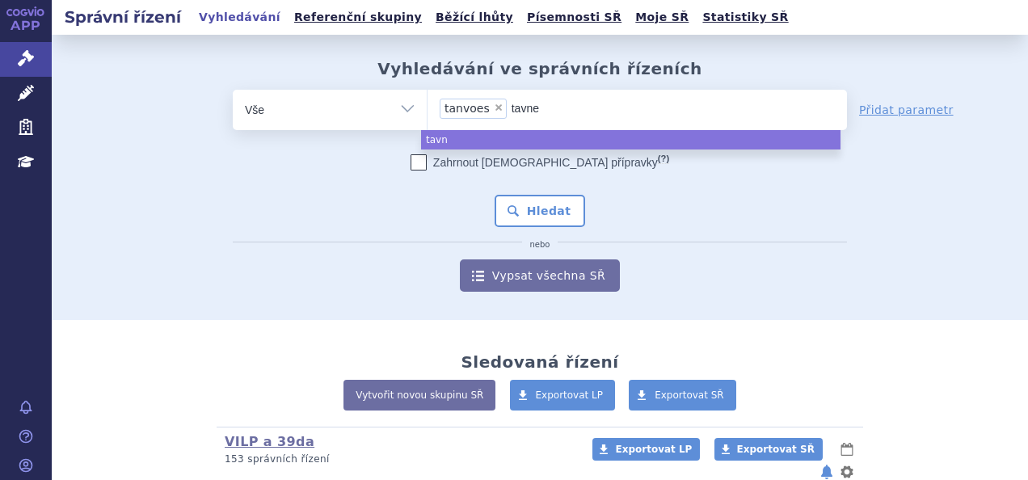
type input "tavneo"
type input "tavneos"
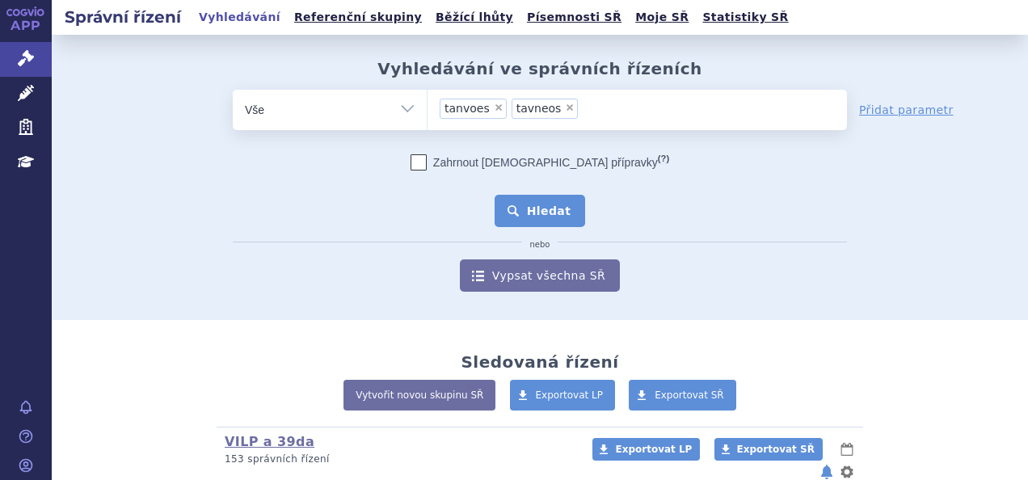
click at [548, 212] on button "Hledat" at bounding box center [539, 211] width 91 height 32
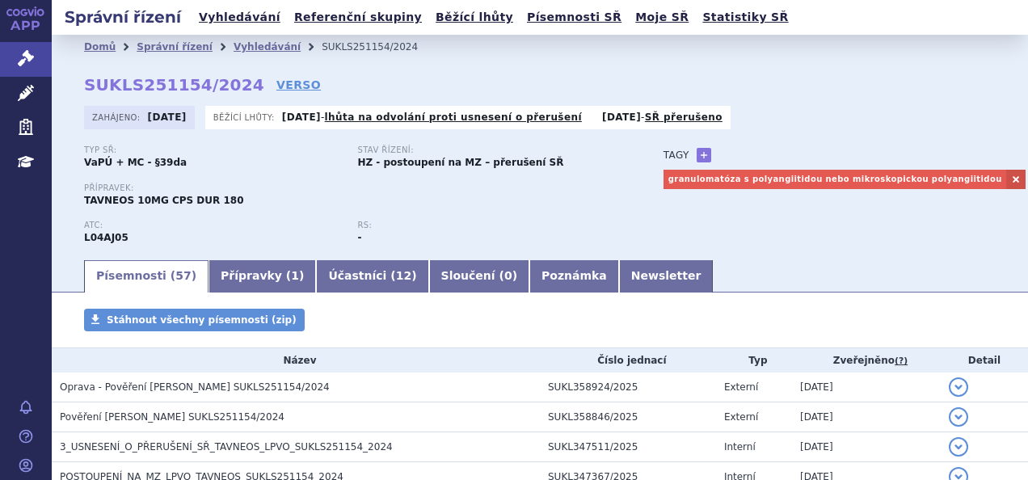
scroll to position [204, 0]
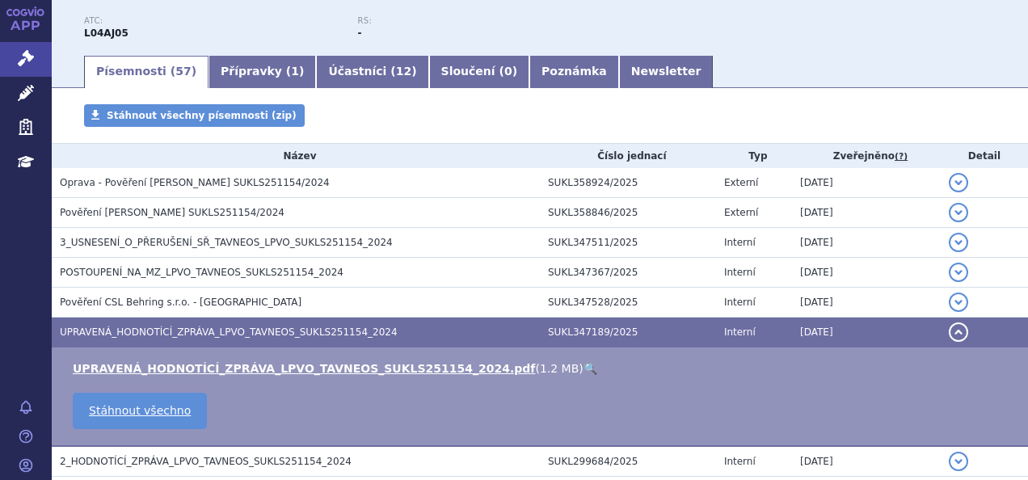
click at [583, 365] on link "🔍" at bounding box center [590, 368] width 14 height 13
